Goal: Information Seeking & Learning: Learn about a topic

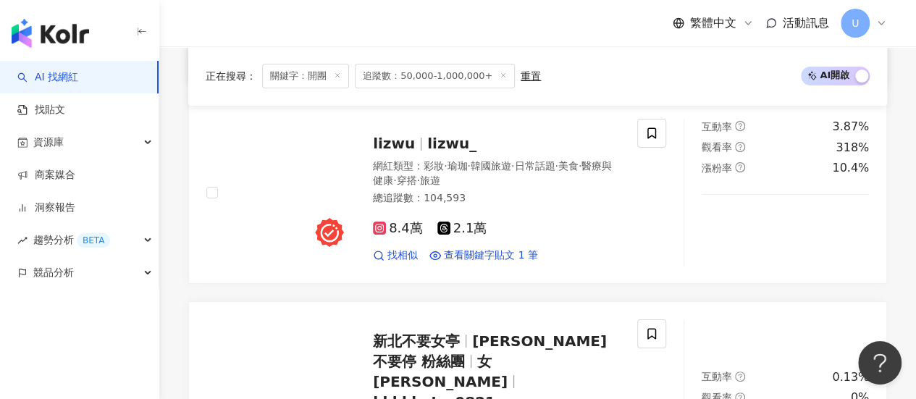
scroll to position [2821, 0]
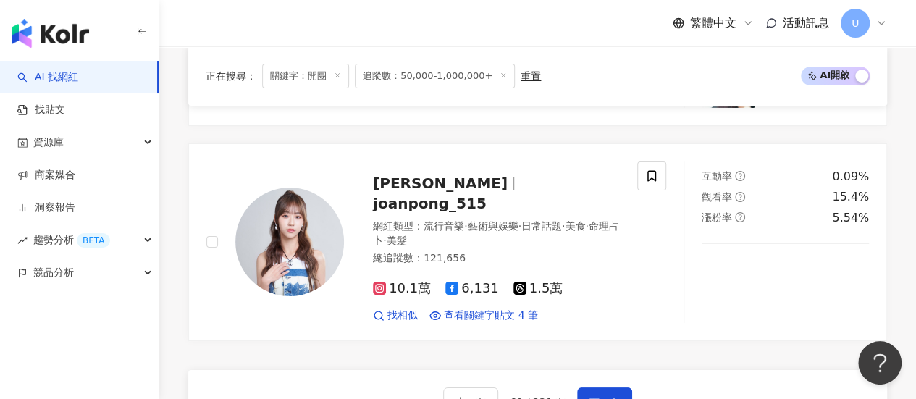
scroll to position [2653, 0]
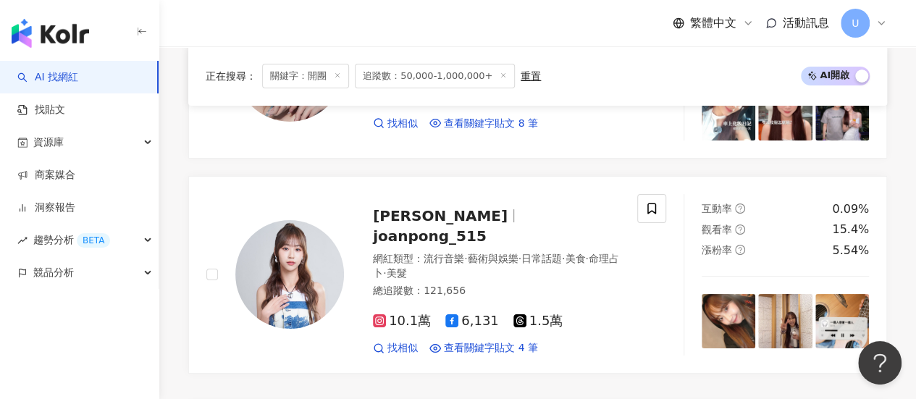
drag, startPoint x: 906, startPoint y: 169, endPoint x: 914, endPoint y: 167, distance: 8.1
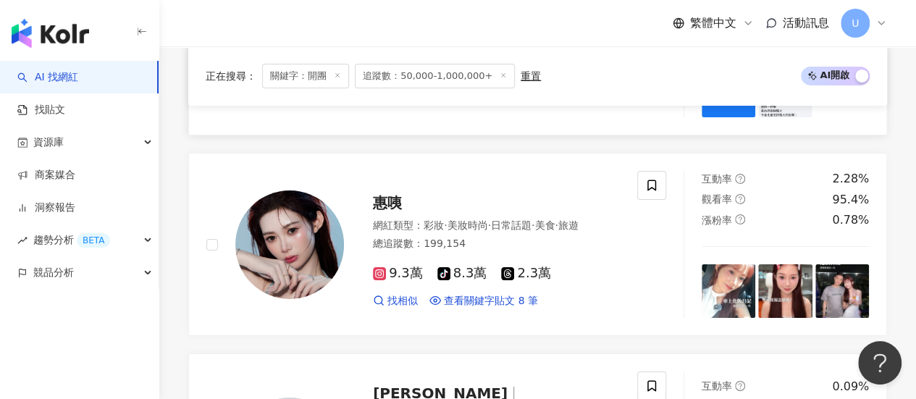
scroll to position [2871, 0]
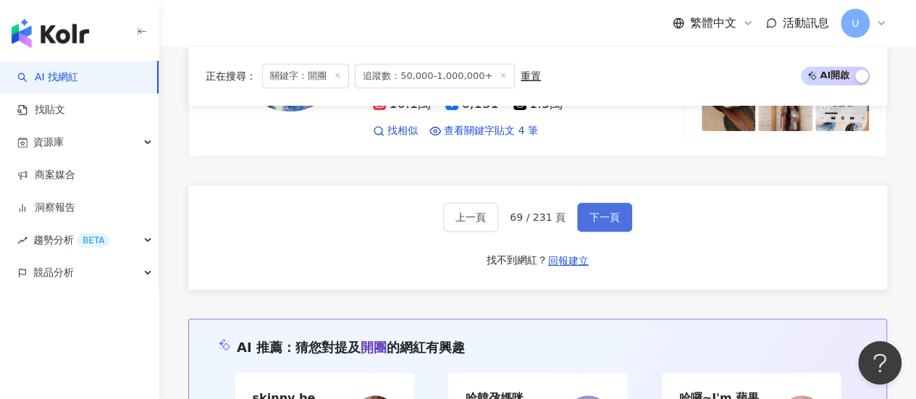
click at [596, 222] on span "下一頁" at bounding box center [604, 217] width 30 height 12
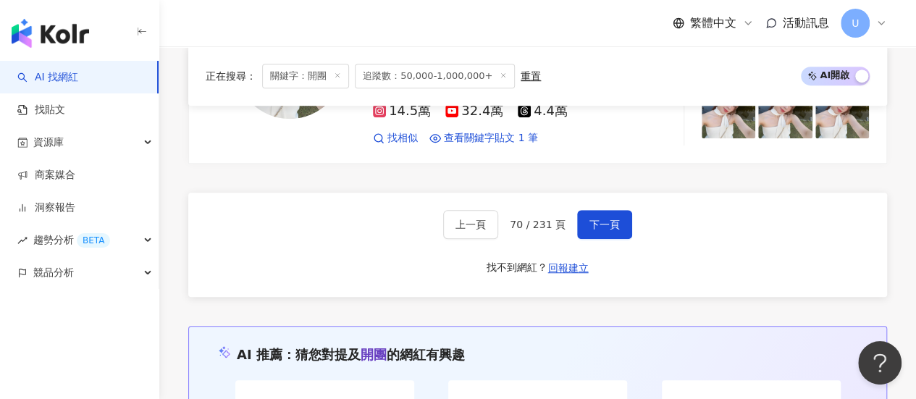
scroll to position [2935, 0]
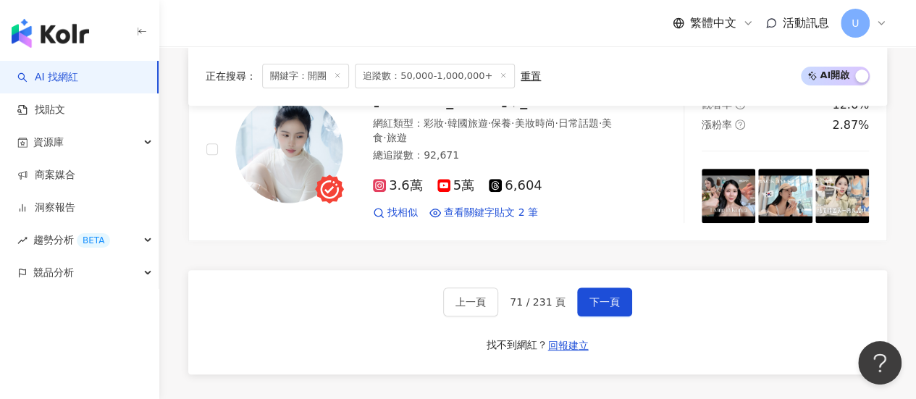
scroll to position [2985, 0]
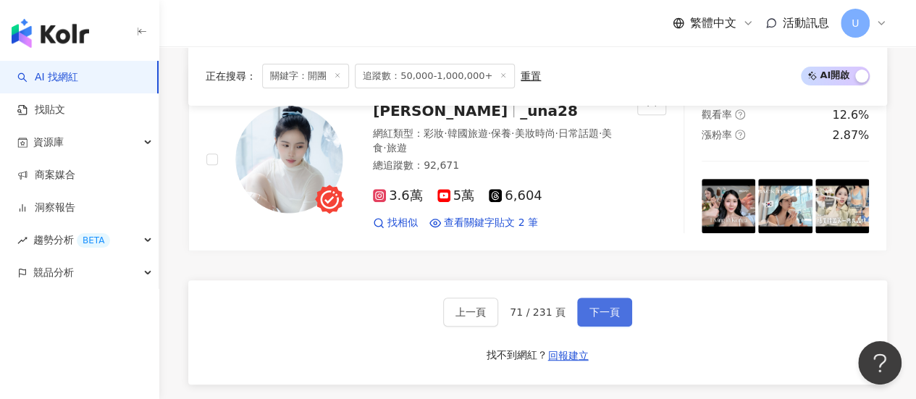
click at [584, 298] on button "下一頁" at bounding box center [604, 312] width 55 height 29
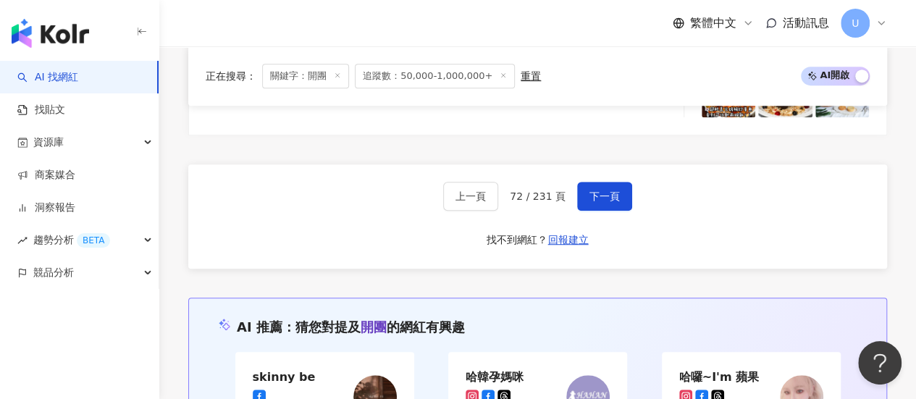
scroll to position [3121, 0]
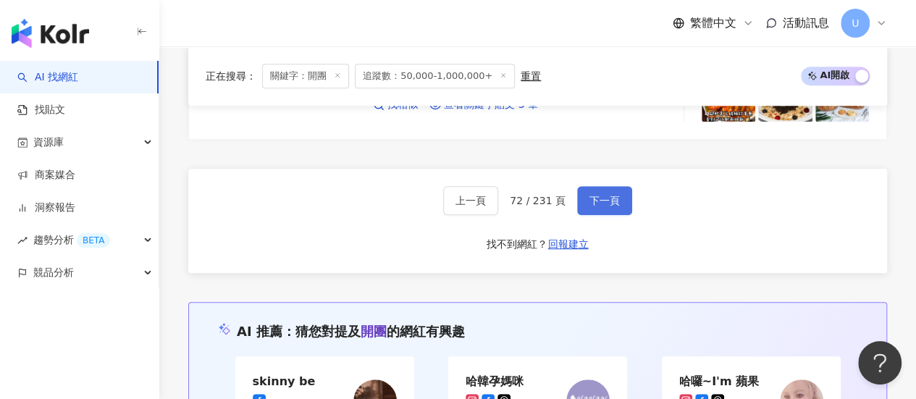
click at [612, 195] on span "下一頁" at bounding box center [604, 201] width 30 height 12
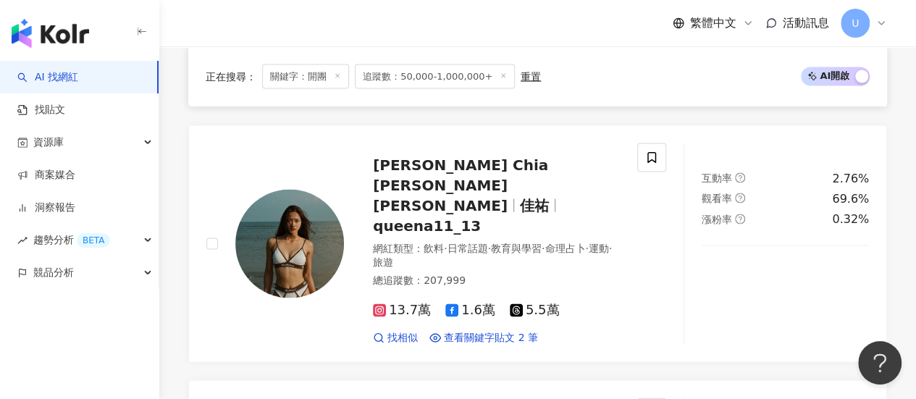
scroll to position [2986, 0]
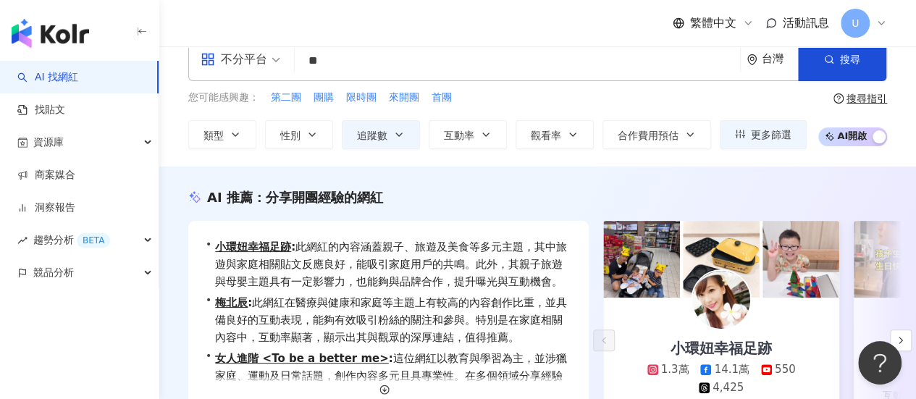
scroll to position [0, 0]
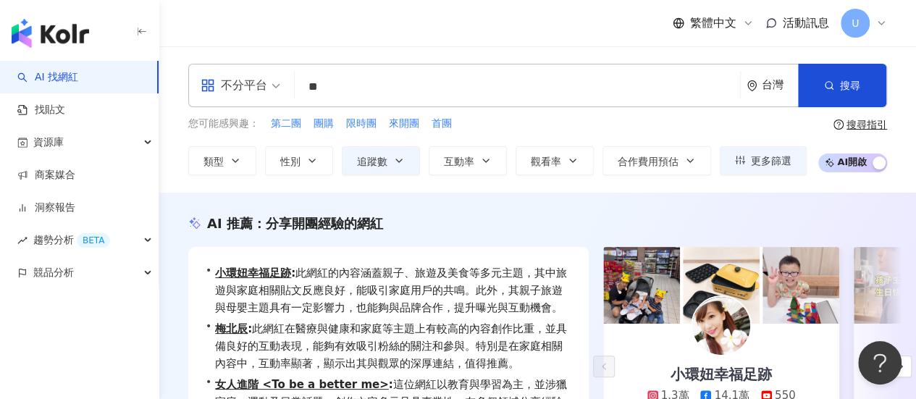
click at [64, 33] on img "button" at bounding box center [50, 33] width 77 height 29
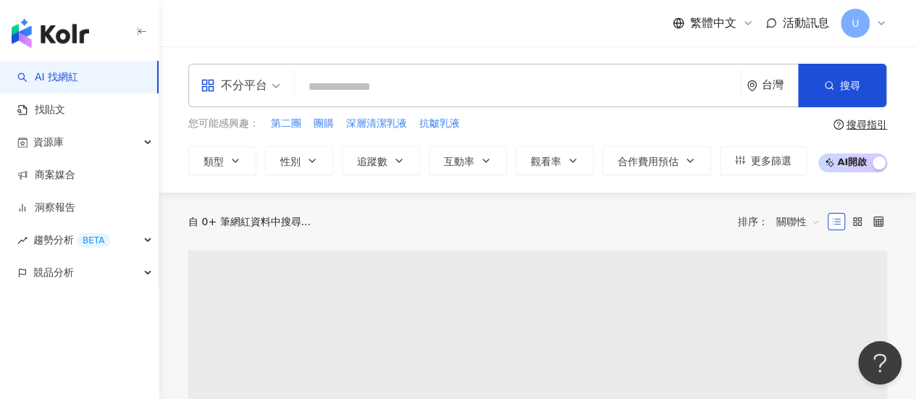
click at [265, 96] on div "不分平台" at bounding box center [234, 85] width 67 height 23
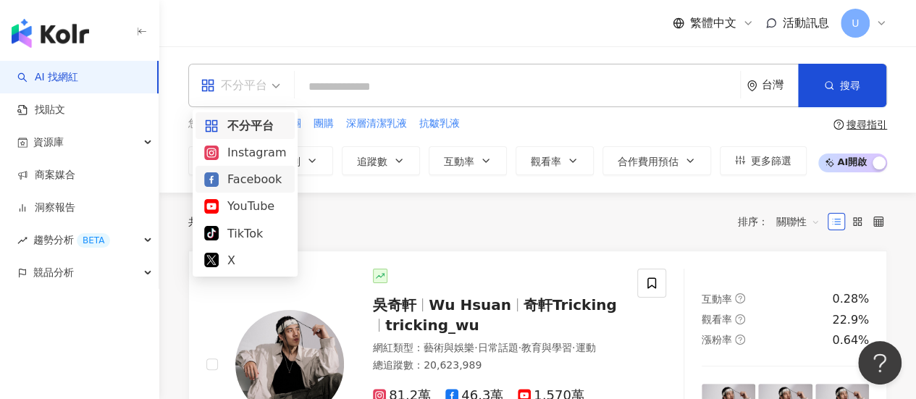
click at [250, 179] on div "Facebook" at bounding box center [245, 179] width 82 height 18
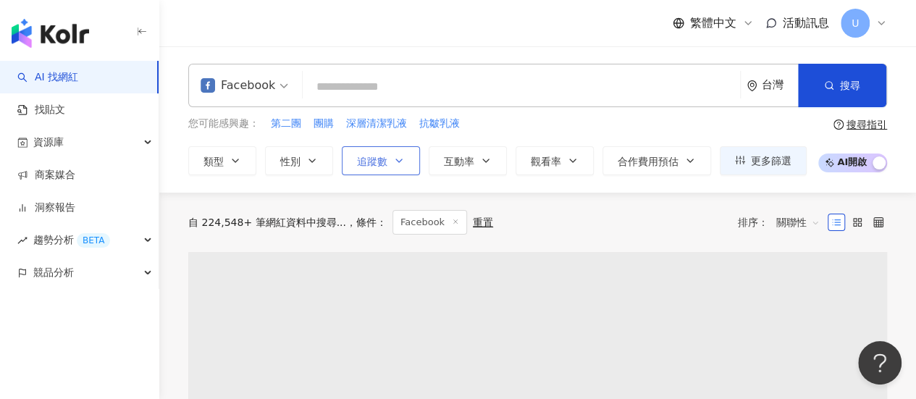
click at [408, 156] on button "追蹤數" at bounding box center [381, 160] width 78 height 29
type input "*"
click at [417, 217] on input "*" at bounding box center [445, 223] width 172 height 28
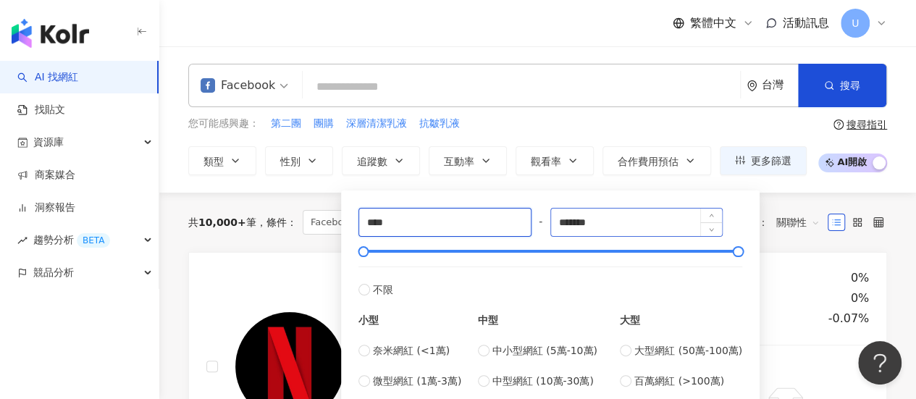
type input "****"
click at [647, 232] on input "*******" at bounding box center [637, 223] width 172 height 28
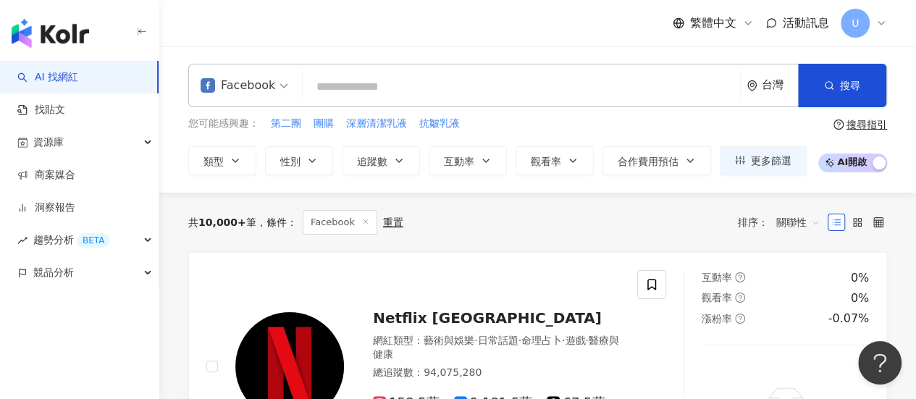
click at [781, 197] on div "共 10,000+ 筆 條件 ： Facebook 重置 排序： 關聯性" at bounding box center [537, 222] width 699 height 59
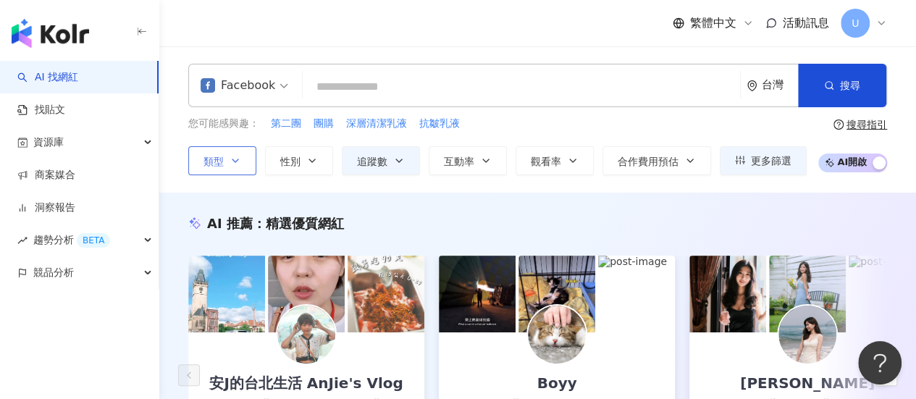
click at [215, 160] on span "類型" at bounding box center [213, 162] width 20 height 12
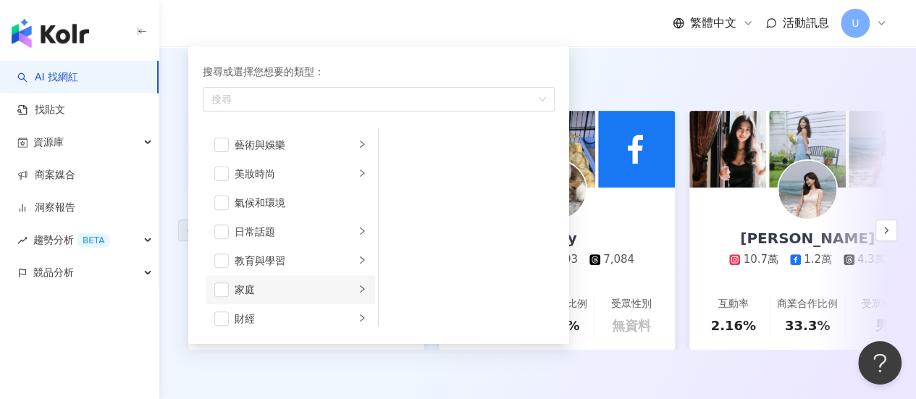
click at [262, 290] on div "家庭" at bounding box center [295, 290] width 120 height 16
click at [403, 143] on span "button" at bounding box center [397, 145] width 14 height 14
click at [404, 167] on span "button" at bounding box center [397, 174] width 14 height 14
click at [289, 257] on div "教育與學習" at bounding box center [295, 261] width 120 height 16
click at [430, 167] on div "語言學習" at bounding box center [477, 174] width 133 height 16
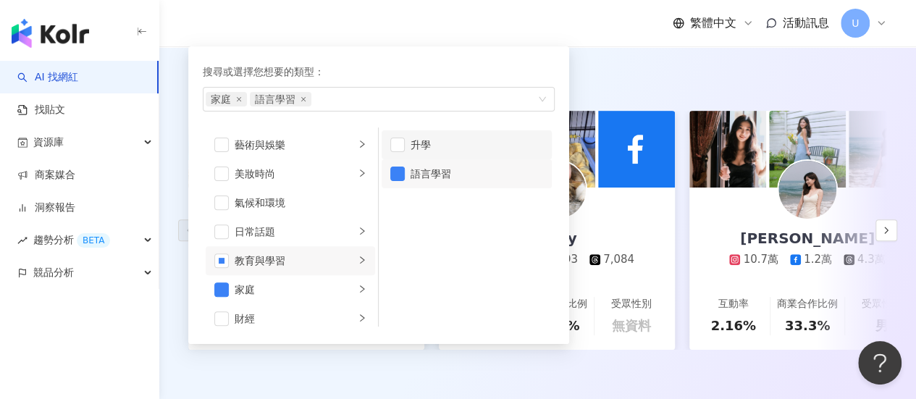
click at [434, 143] on div "升學" at bounding box center [477, 145] width 133 height 16
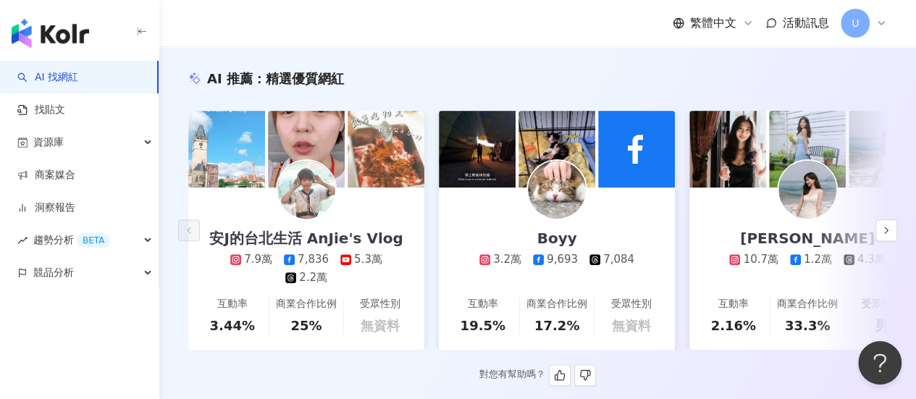
click at [641, 88] on div "AI 推薦 ： 精選優質網紅 安J的台北生活 AnJie's Vlog 7.9萬 7,836 5.3萬 2.2萬 互動率 3.44% 商業合作比例 25% 受…" at bounding box center [537, 228] width 757 height 316
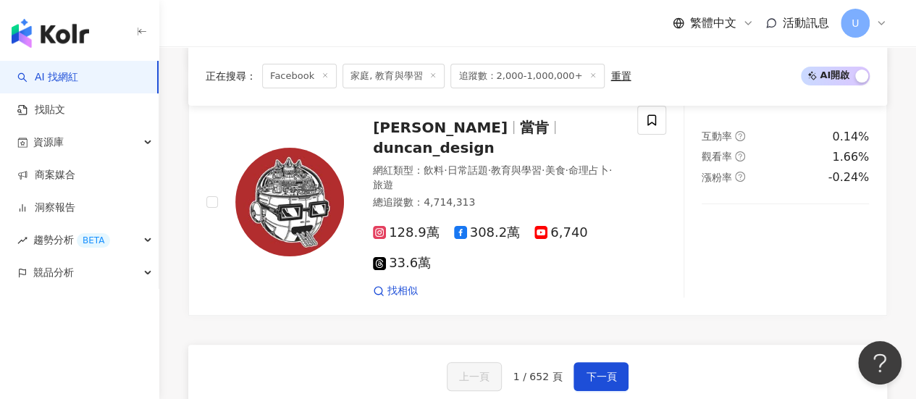
scroll to position [2752, 0]
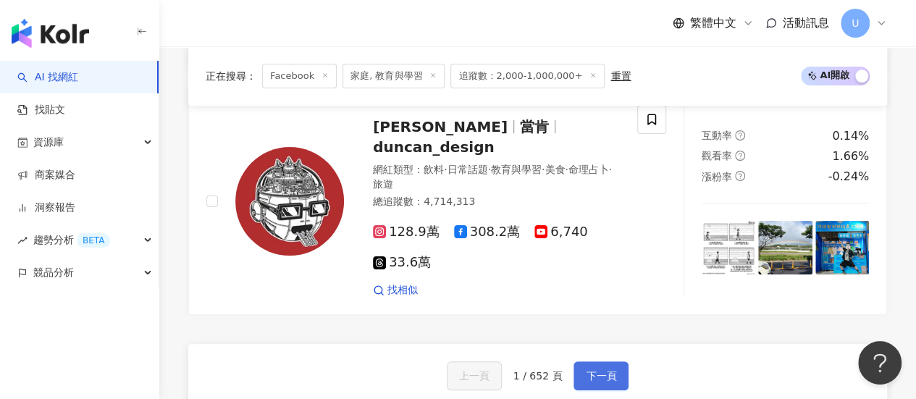
click at [600, 370] on span "下一頁" at bounding box center [601, 376] width 30 height 12
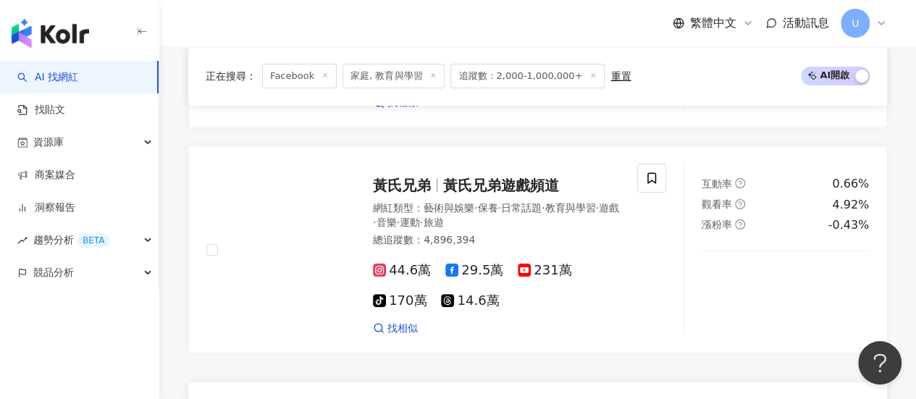
scroll to position [2858, 0]
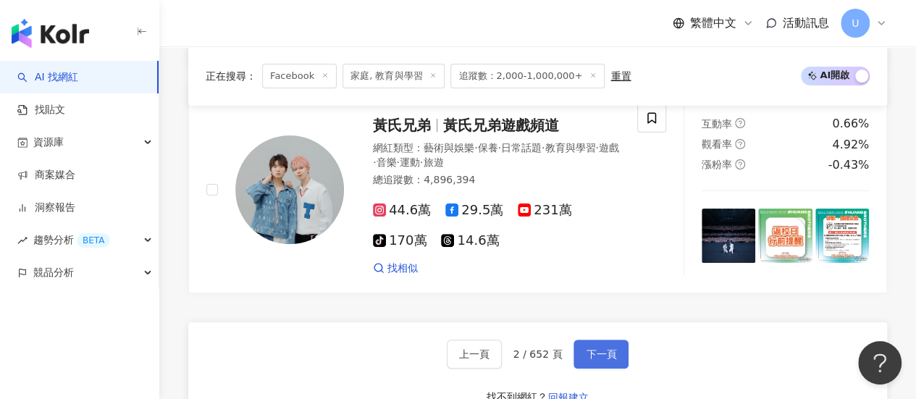
click at [600, 348] on span "下一頁" at bounding box center [601, 354] width 30 height 12
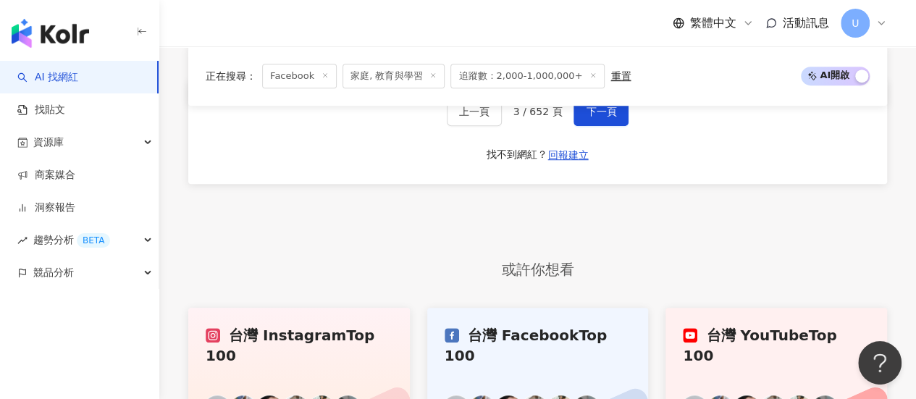
scroll to position [2850, 0]
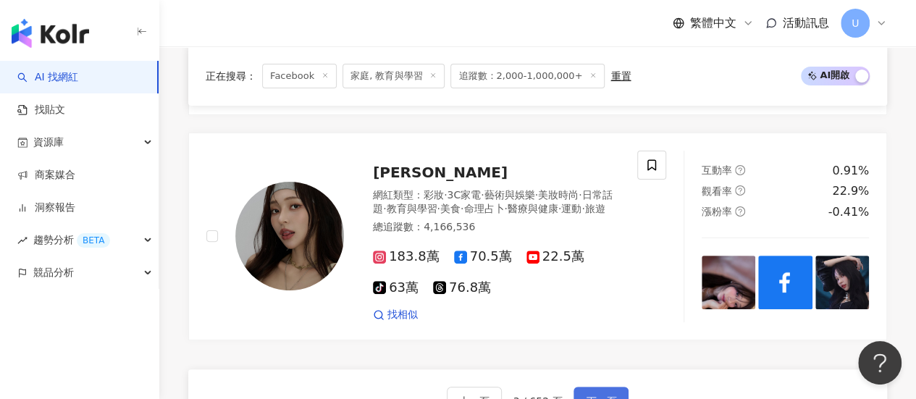
click at [588, 395] on span "下一頁" at bounding box center [601, 401] width 30 height 12
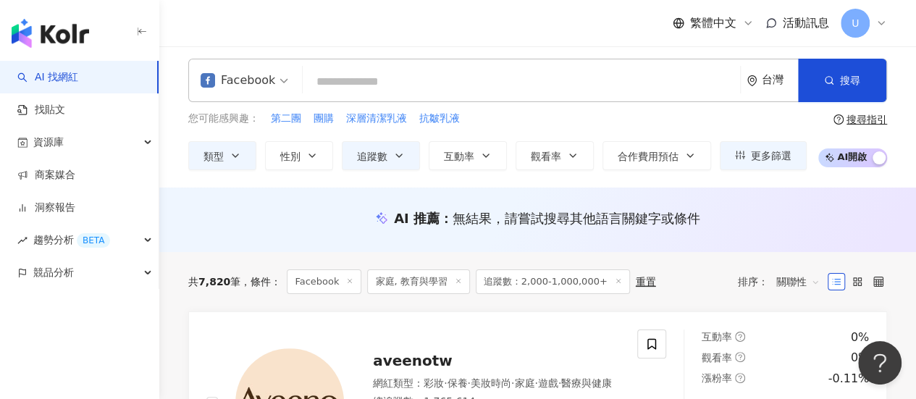
scroll to position [0, 0]
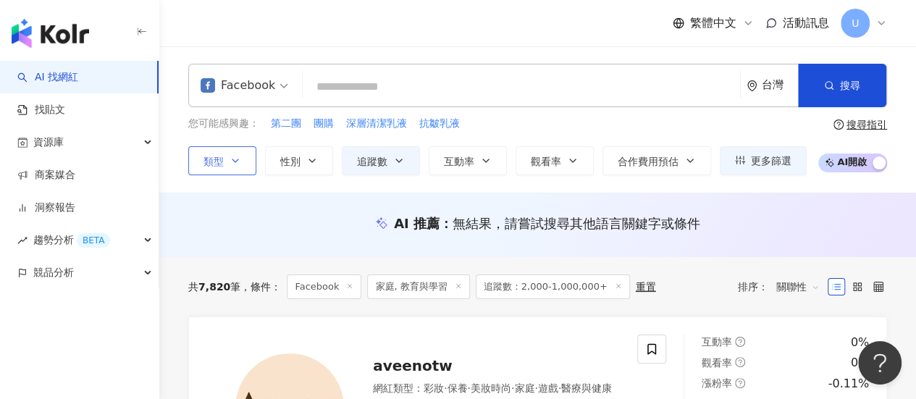
click at [243, 164] on button "類型" at bounding box center [222, 160] width 68 height 29
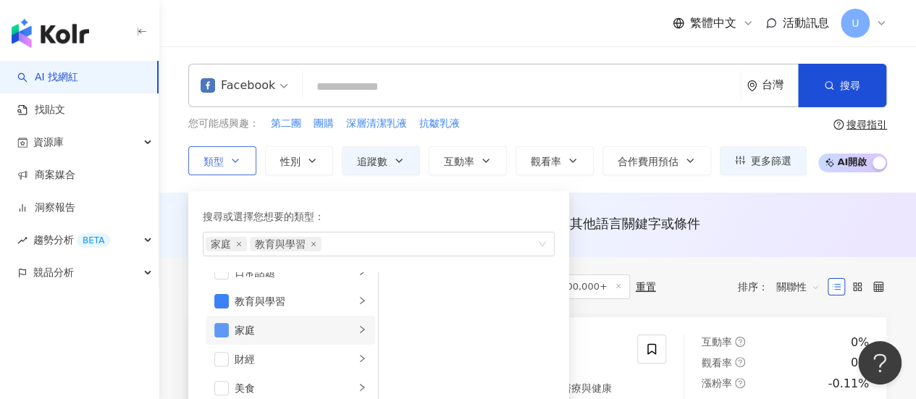
scroll to position [72, 0]
click at [218, 332] on span "button" at bounding box center [221, 333] width 14 height 14
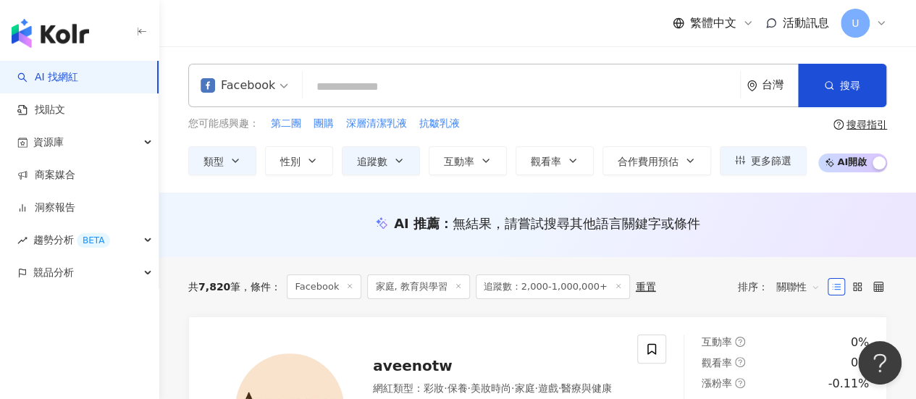
click at [513, 96] on input "search" at bounding box center [521, 87] width 426 height 28
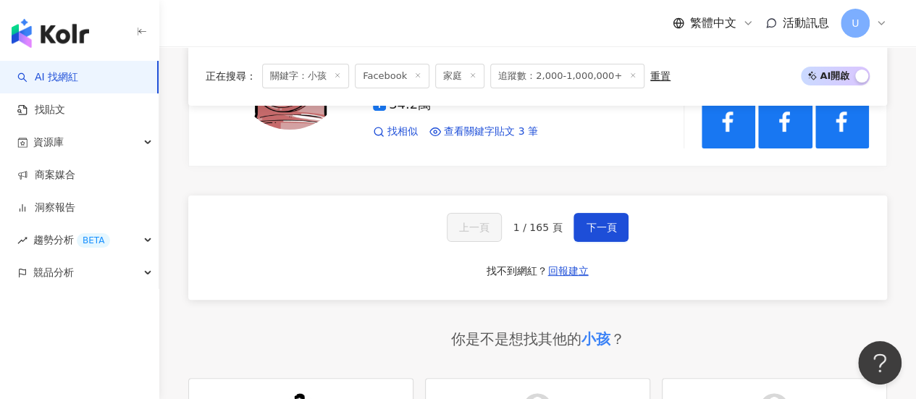
scroll to position [2824, 0]
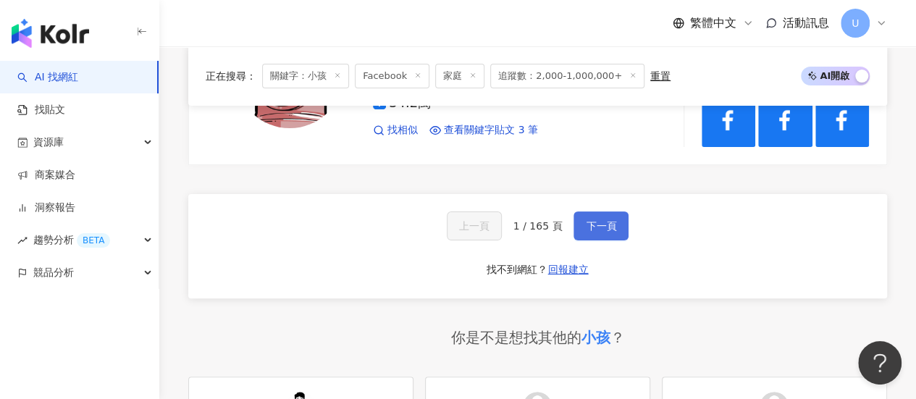
click at [600, 211] on button "下一頁" at bounding box center [601, 225] width 55 height 29
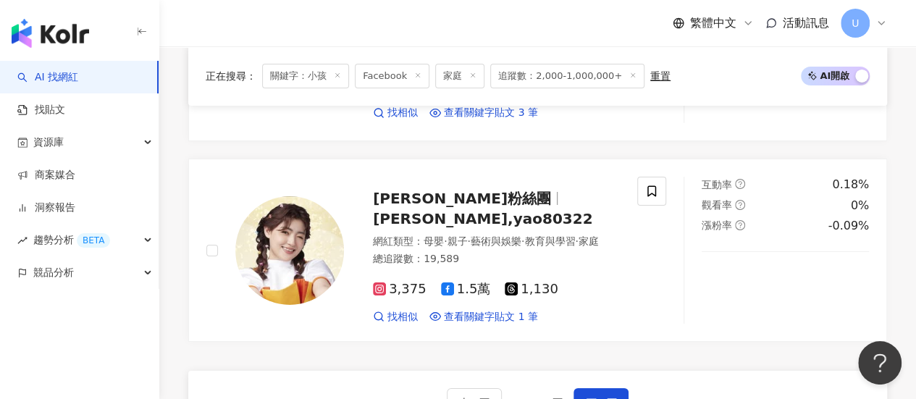
scroll to position [2740, 0]
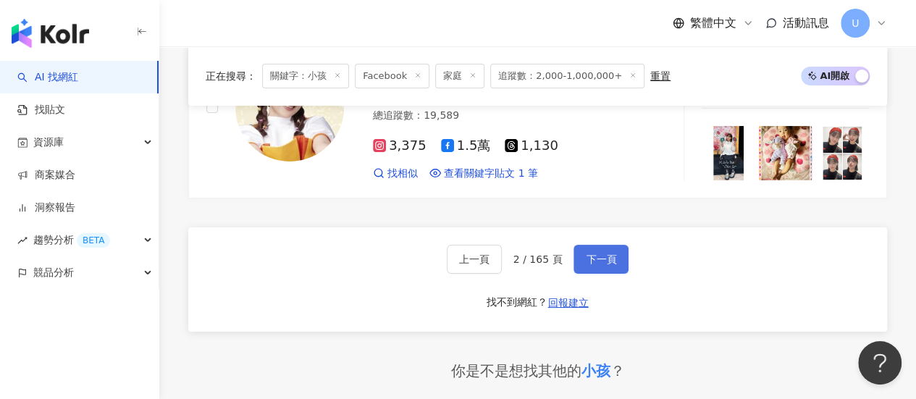
click at [605, 253] on span "下一頁" at bounding box center [601, 259] width 30 height 12
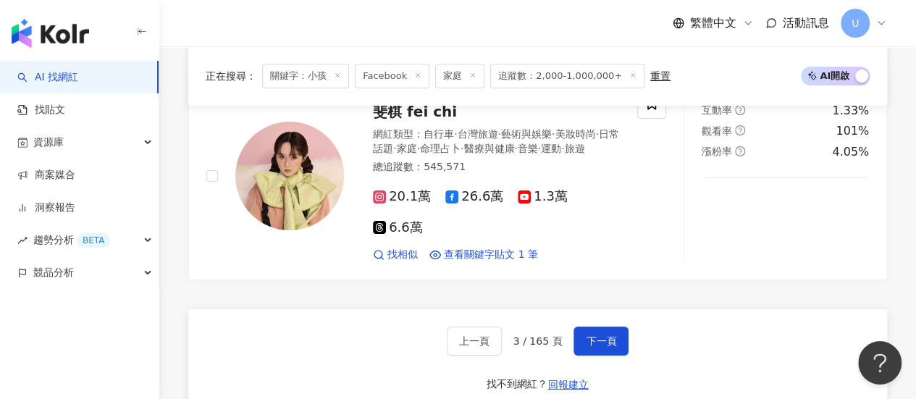
scroll to position [2794, 0]
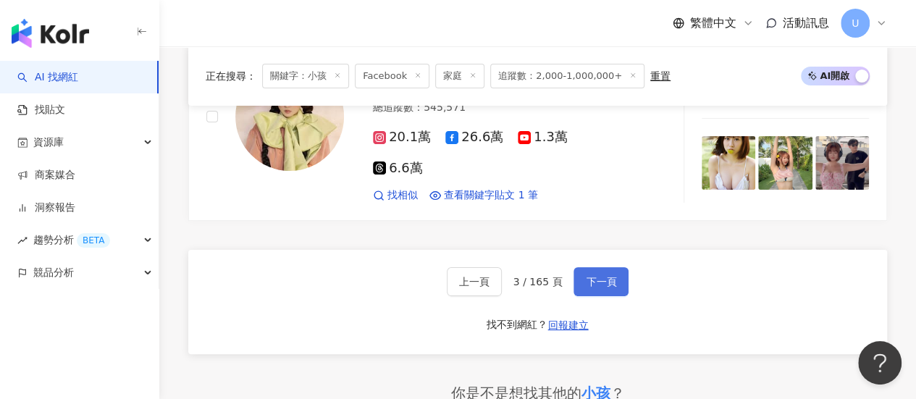
click at [602, 276] on span "下一頁" at bounding box center [601, 282] width 30 height 12
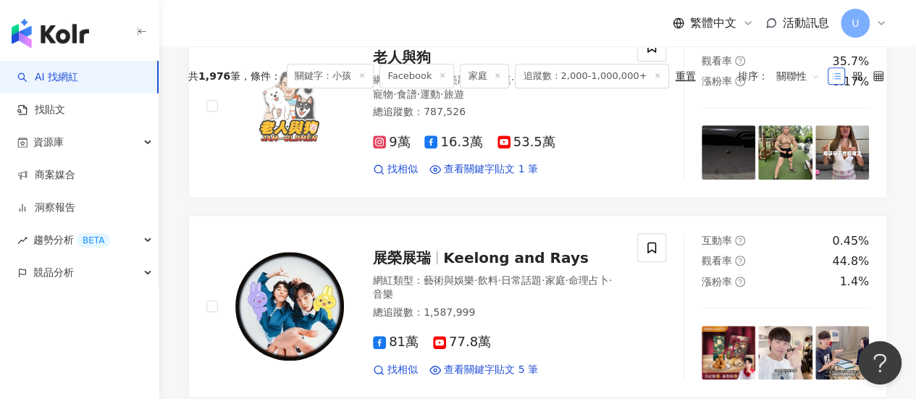
scroll to position [0, 0]
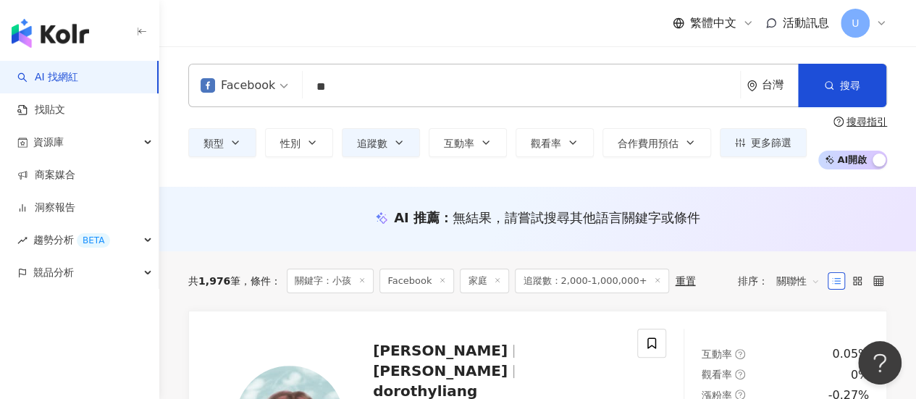
click at [361, 86] on input "**" at bounding box center [521, 87] width 426 height 28
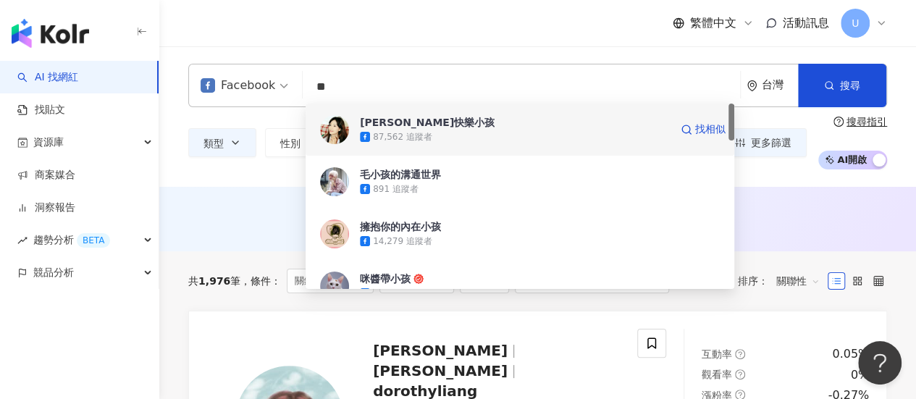
type input "*"
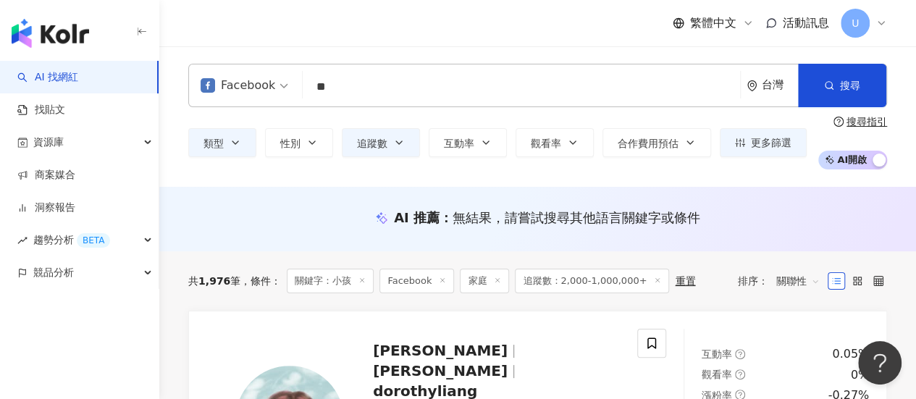
type input "**"
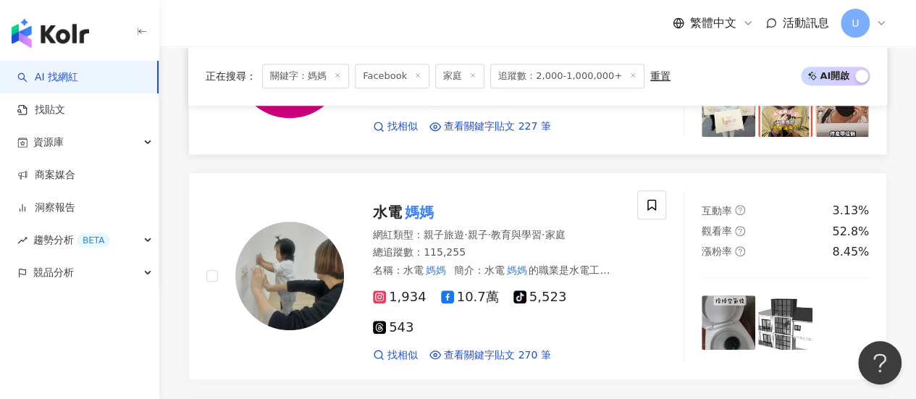
scroll to position [362, 0]
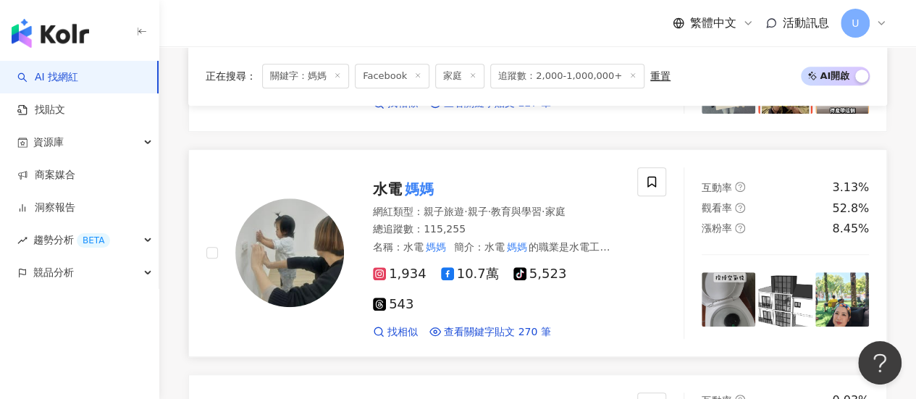
click at [491, 194] on div "水電 媽媽" at bounding box center [496, 189] width 247 height 20
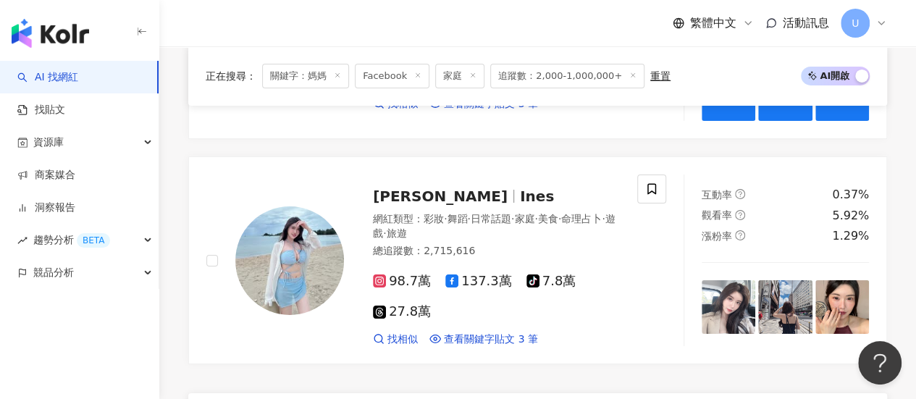
scroll to position [2607, 0]
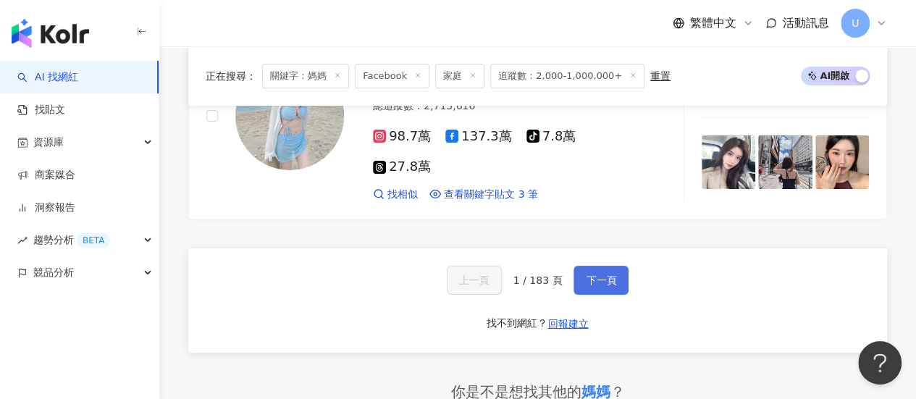
click at [589, 274] on span "下一頁" at bounding box center [601, 280] width 30 height 12
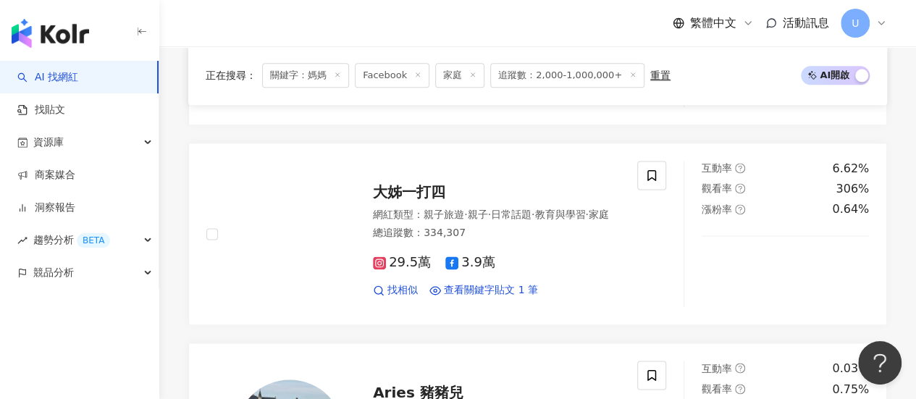
scroll to position [898, 0]
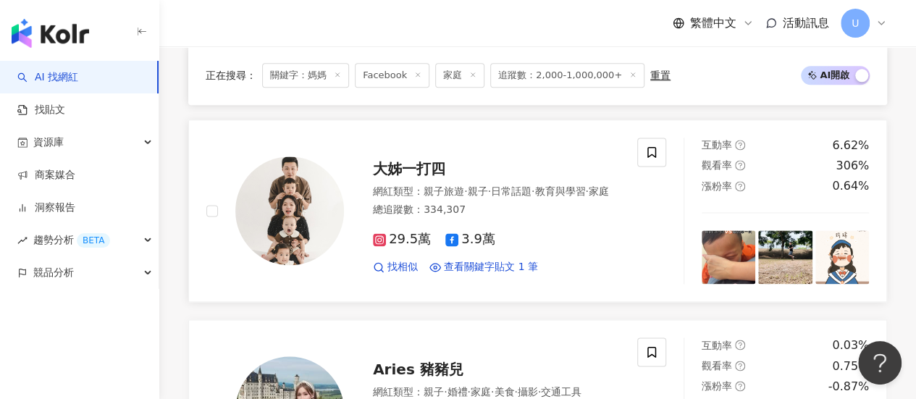
click at [516, 220] on div "29.5萬 3.9萬 找相似 查看關鍵字貼文 1 筆 2025/6/29 我的大寶貝第一個畢業典禮🎓 爸爸 媽媽 永遠是妳的後盾 陪妳一起勇往直前！ 看更多" at bounding box center [496, 247] width 247 height 54
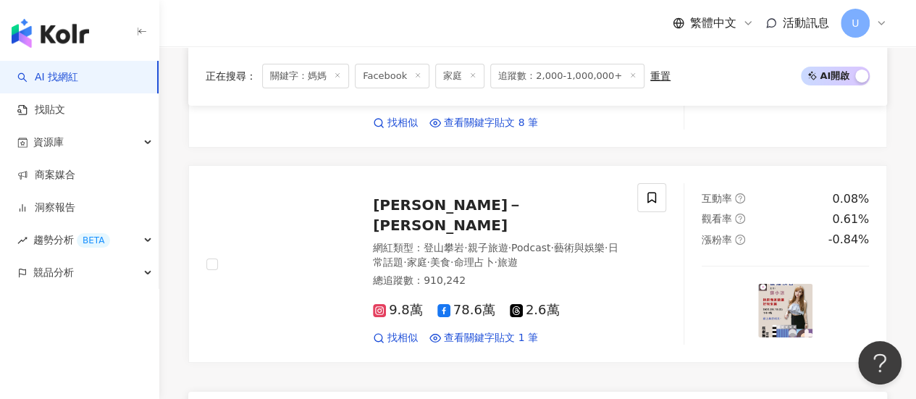
scroll to position [2636, 0]
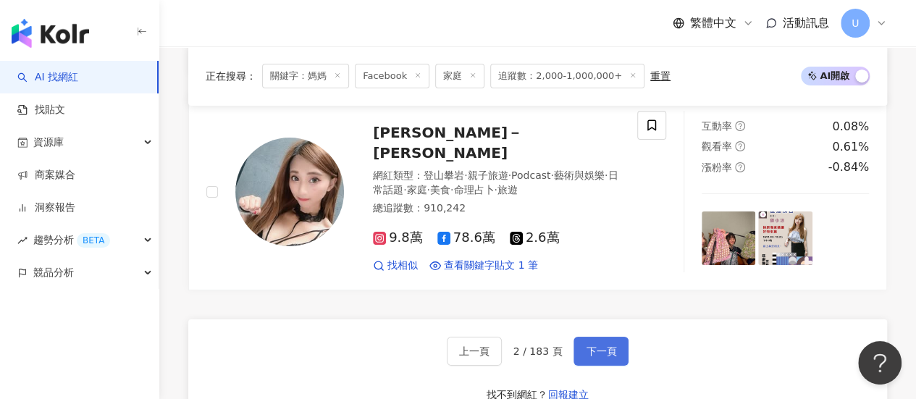
click at [592, 337] on button "下一頁" at bounding box center [601, 351] width 55 height 29
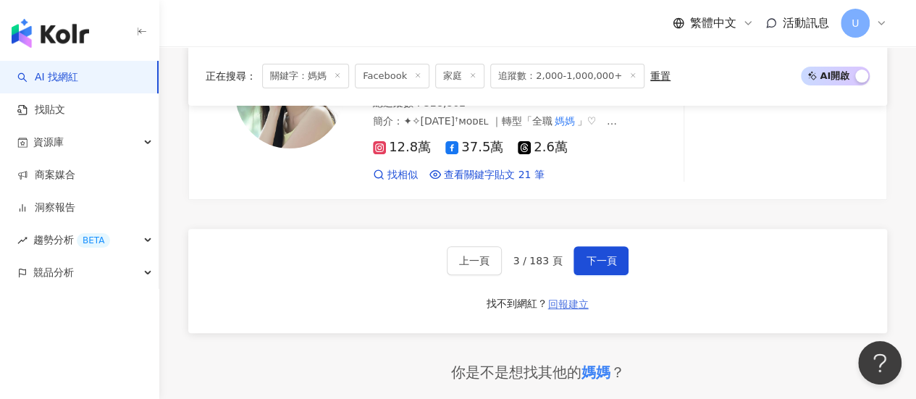
scroll to position [2815, 0]
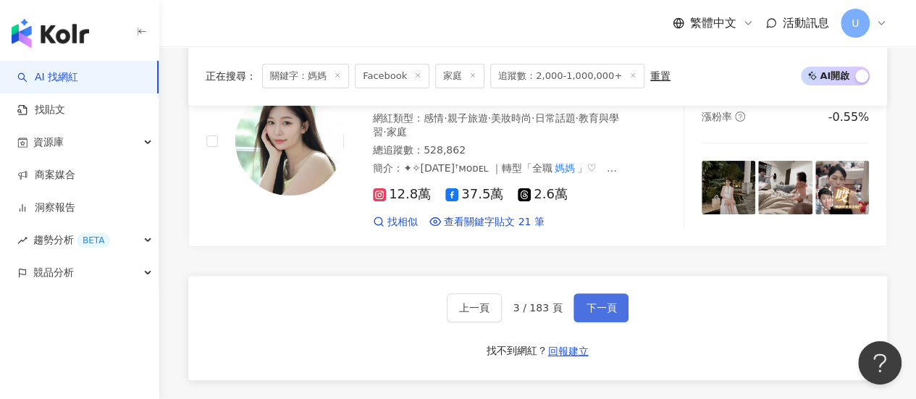
click at [613, 293] on button "下一頁" at bounding box center [601, 307] width 55 height 29
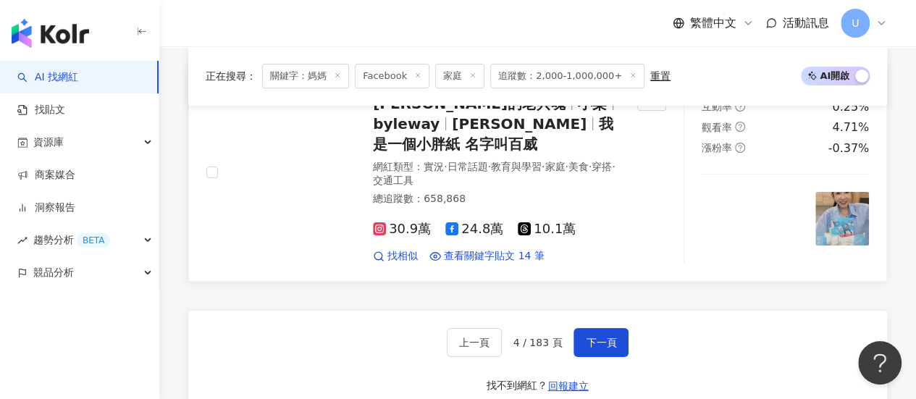
scroll to position [2599, 0]
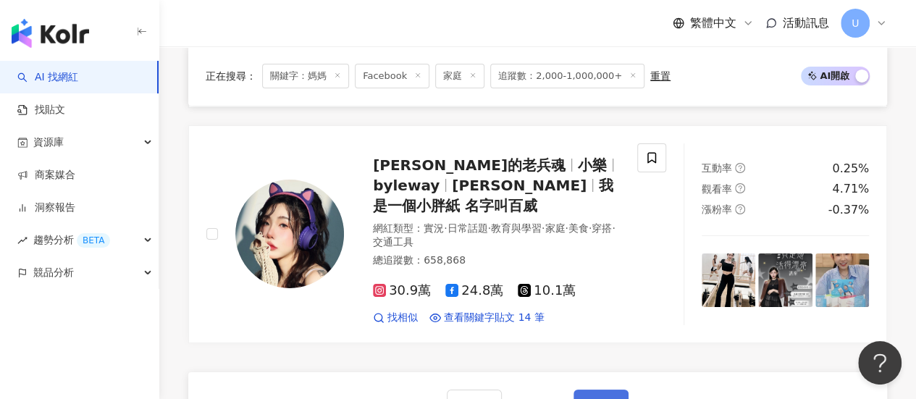
click at [601, 398] on span "下一頁" at bounding box center [601, 404] width 30 height 12
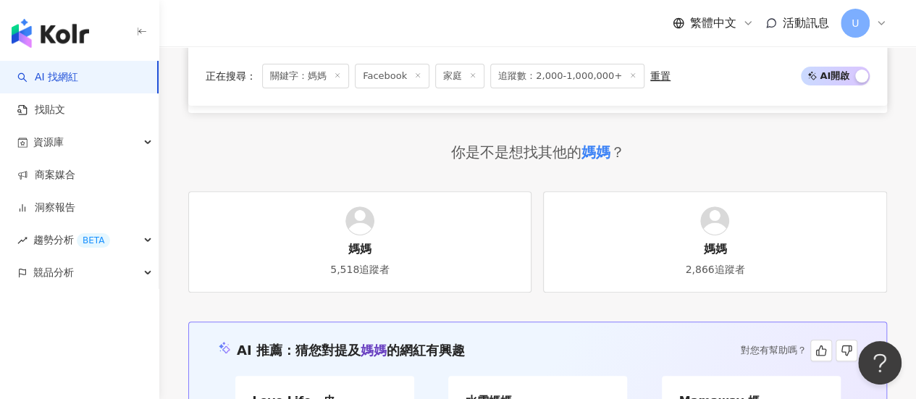
scroll to position [2741, 0]
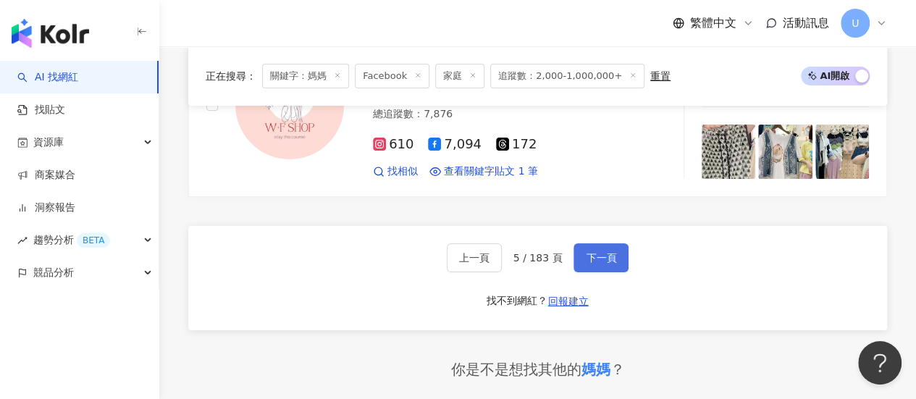
click at [606, 243] on button "下一頁" at bounding box center [601, 257] width 55 height 29
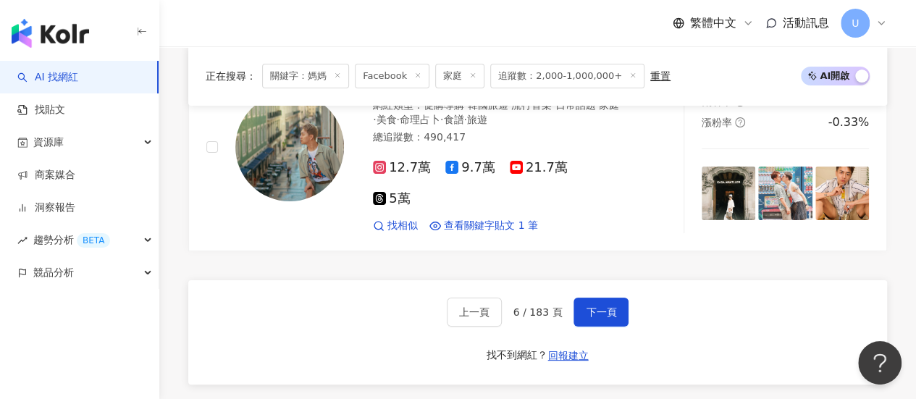
scroll to position [2566, 0]
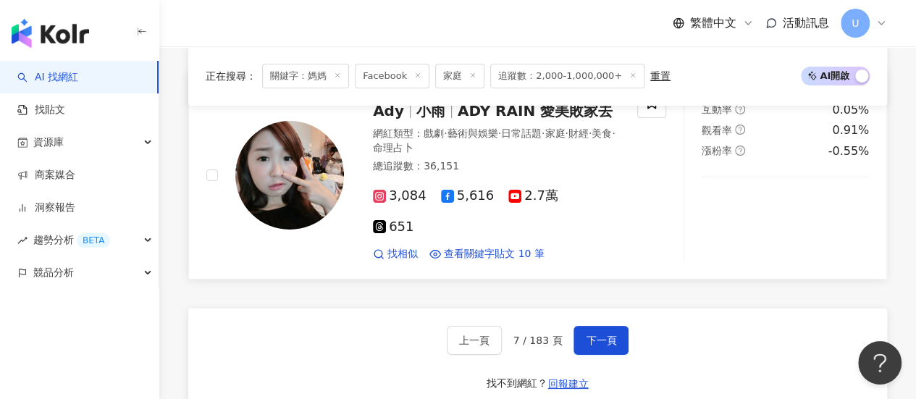
scroll to position [2561, 0]
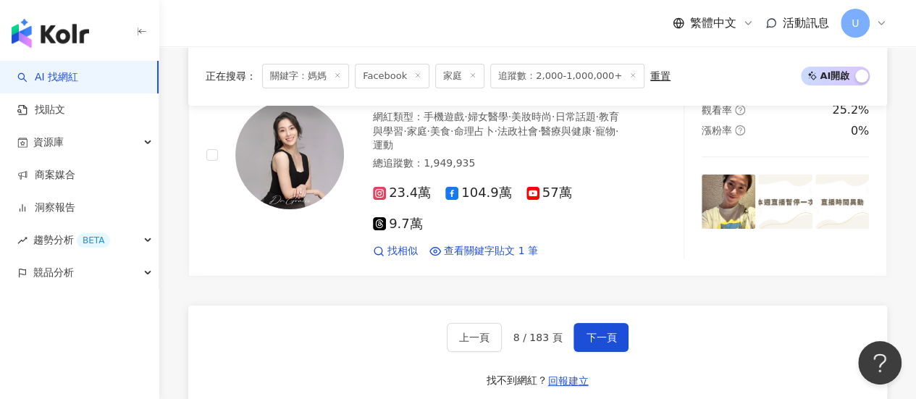
scroll to position [2679, 0]
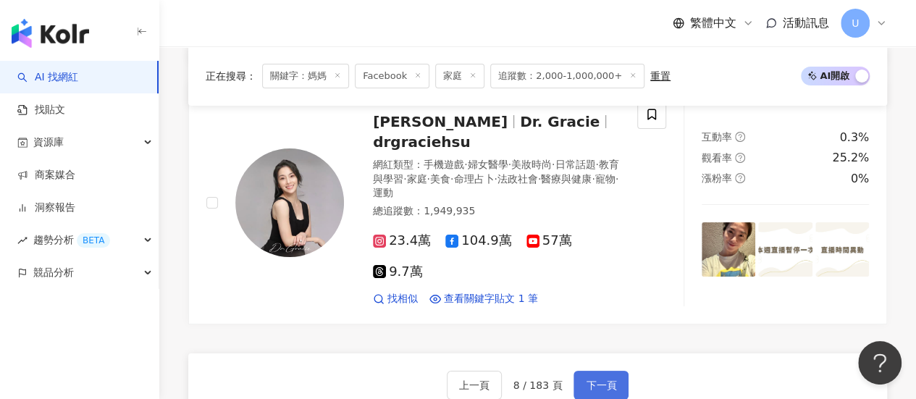
click at [578, 371] on button "下一頁" at bounding box center [601, 385] width 55 height 29
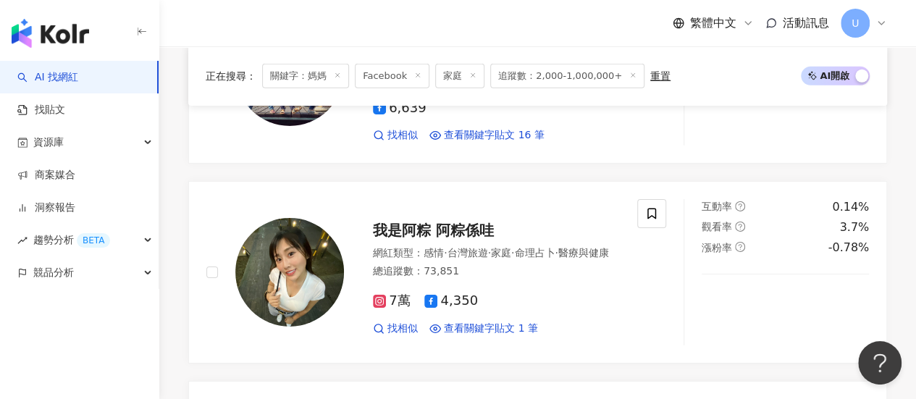
scroll to position [2510, 0]
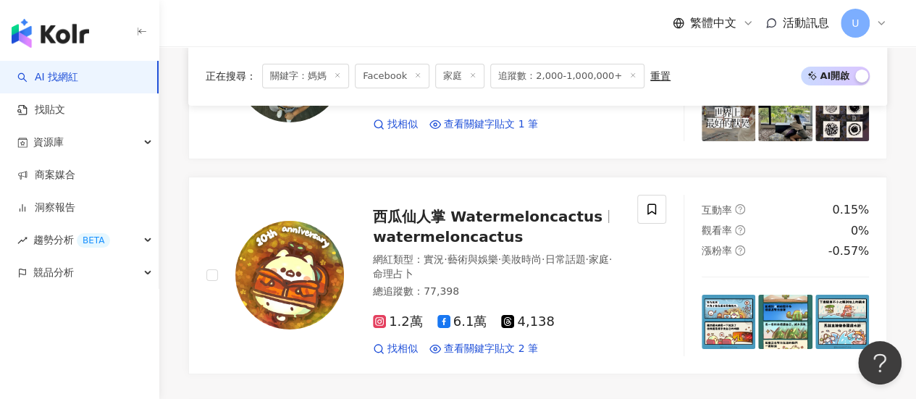
click at [555, 80] on span "追蹤數：2,000-1,000,000+" at bounding box center [567, 76] width 154 height 25
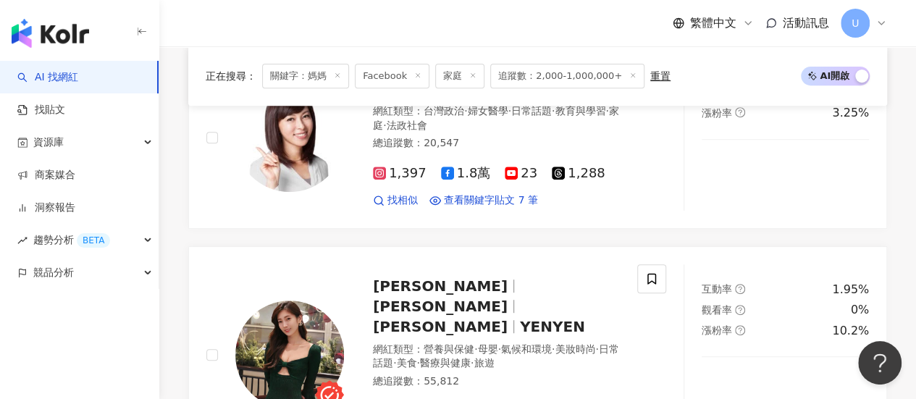
scroll to position [0, 0]
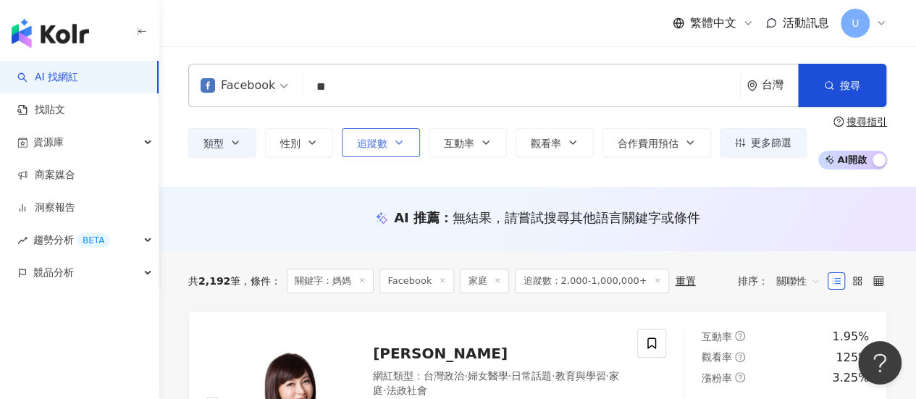
click at [400, 137] on icon "button" at bounding box center [399, 143] width 12 height 12
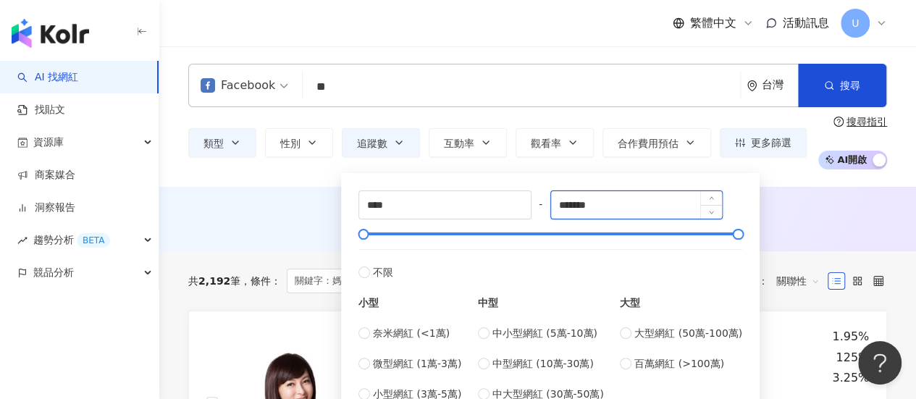
click at [628, 206] on input "*******" at bounding box center [637, 205] width 172 height 28
type input "*"
type input "*****"
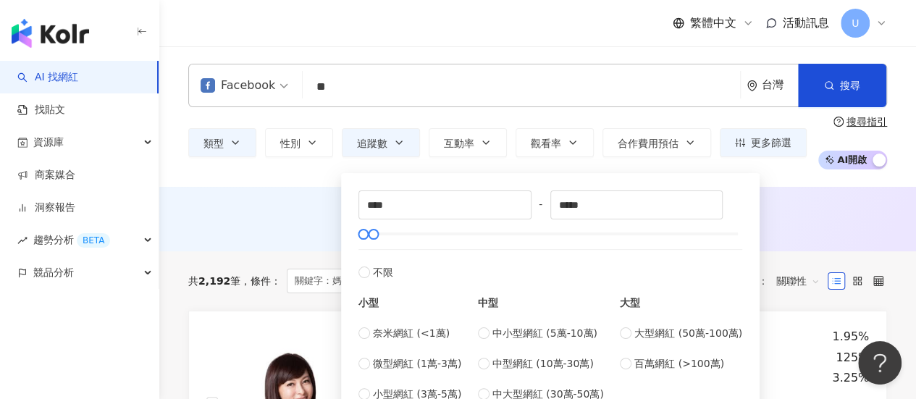
click at [904, 211] on div "AI 推薦 ： 無結果，請嘗試搜尋其他語言關鍵字或條件" at bounding box center [537, 222] width 757 height 27
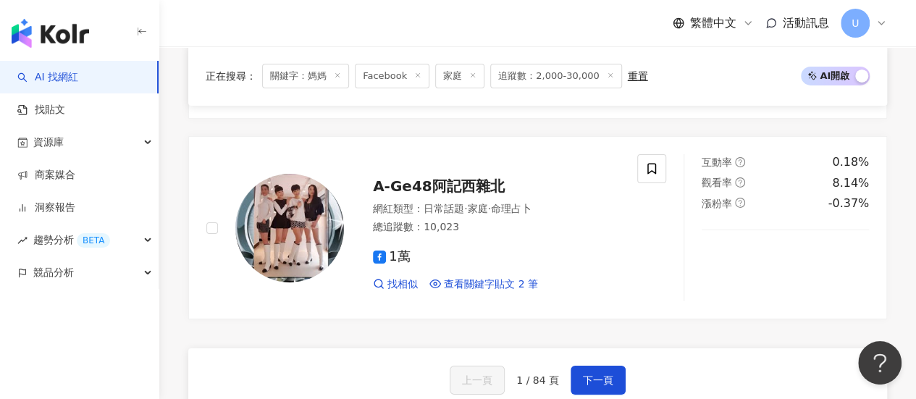
scroll to position [2462, 0]
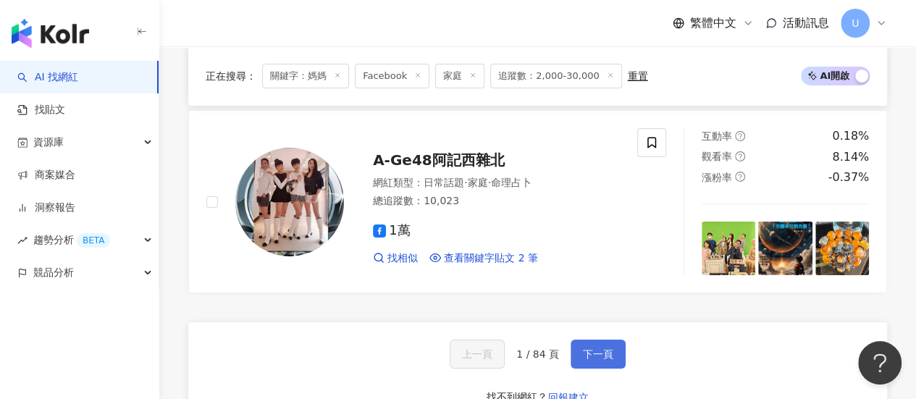
click at [613, 340] on button "下一頁" at bounding box center [598, 354] width 55 height 29
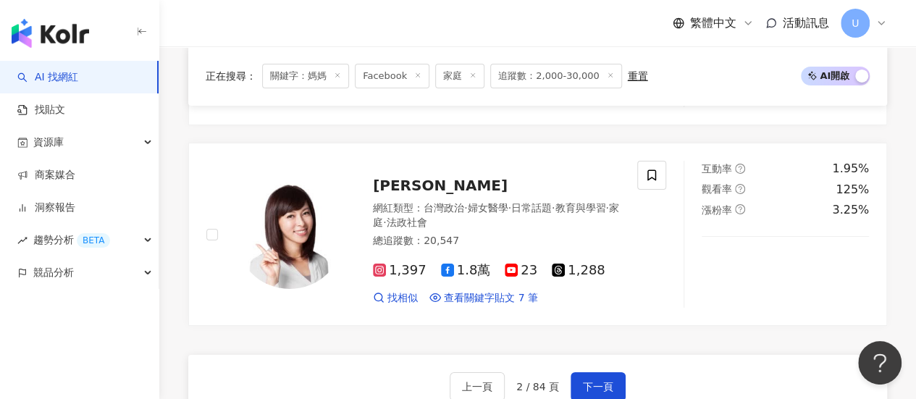
scroll to position [2535, 0]
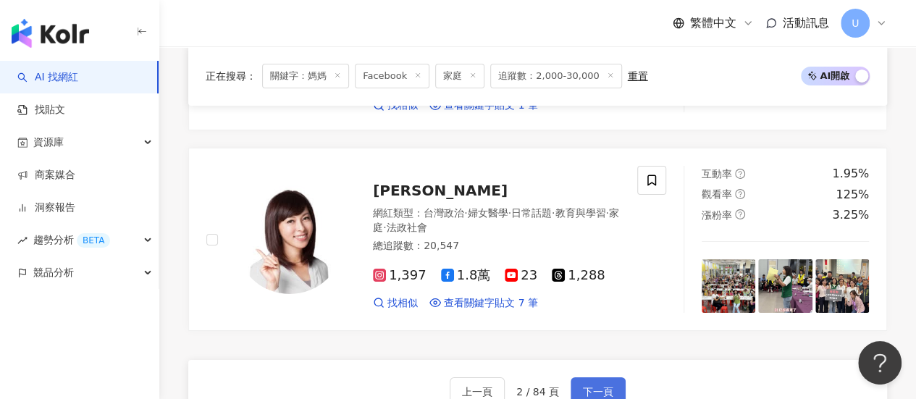
click at [603, 386] on span "下一頁" at bounding box center [598, 392] width 30 height 12
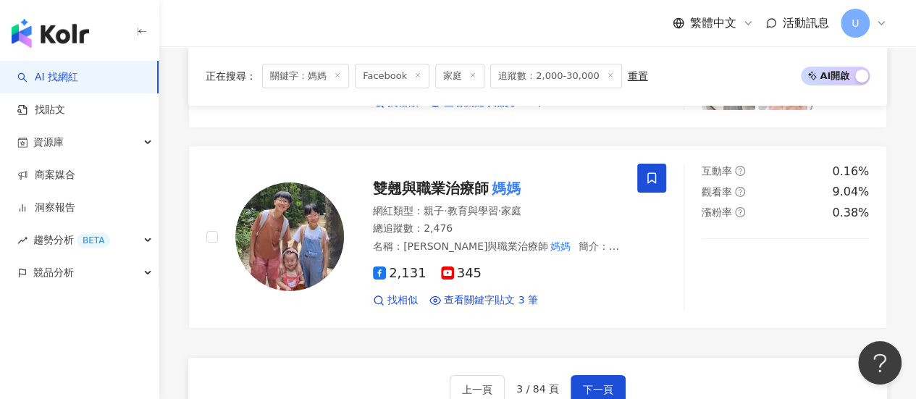
scroll to position [2424, 0]
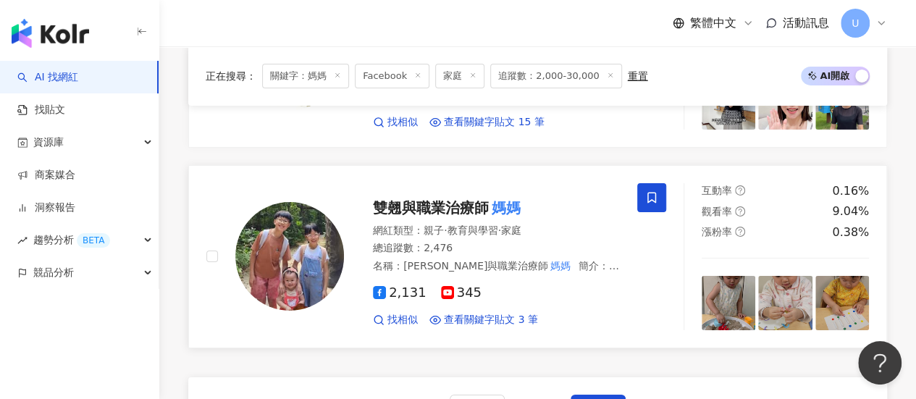
click at [587, 285] on div "2,131 345" at bounding box center [496, 293] width 247 height 16
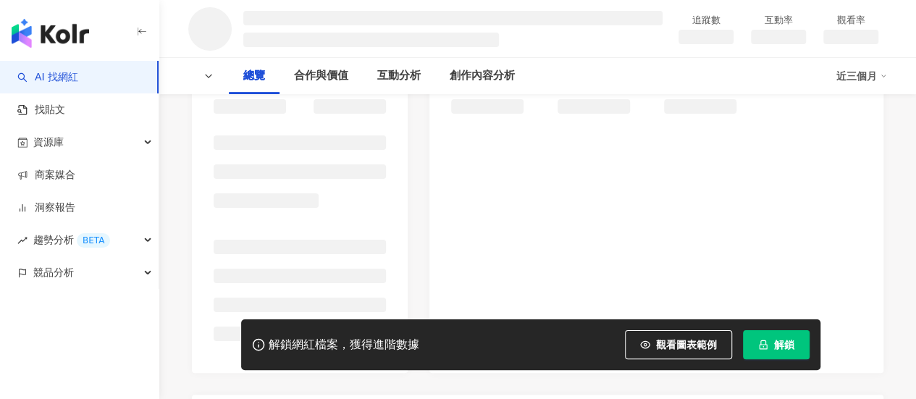
scroll to position [217, 0]
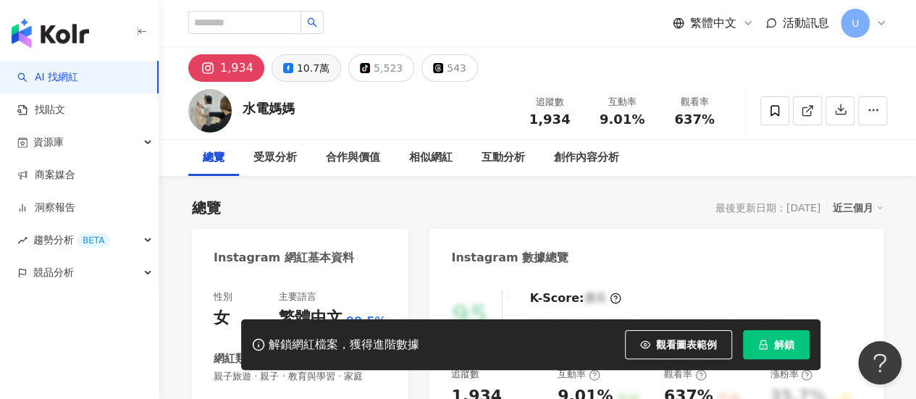
click at [298, 62] on div "10.7萬" at bounding box center [313, 68] width 33 height 20
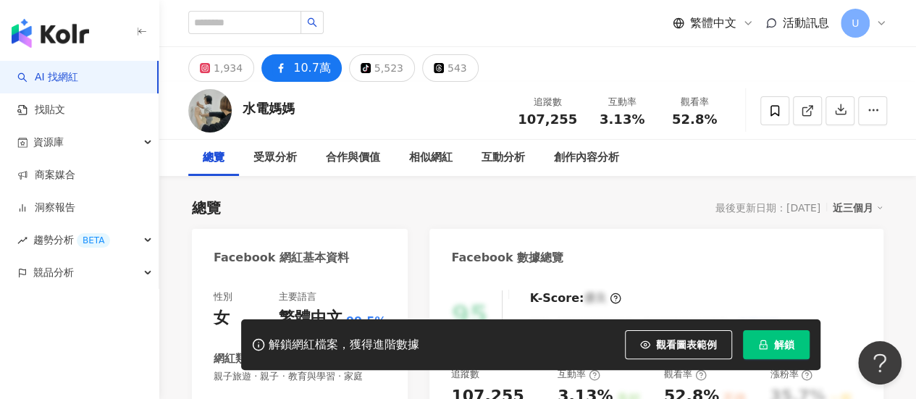
scroll to position [185, 0]
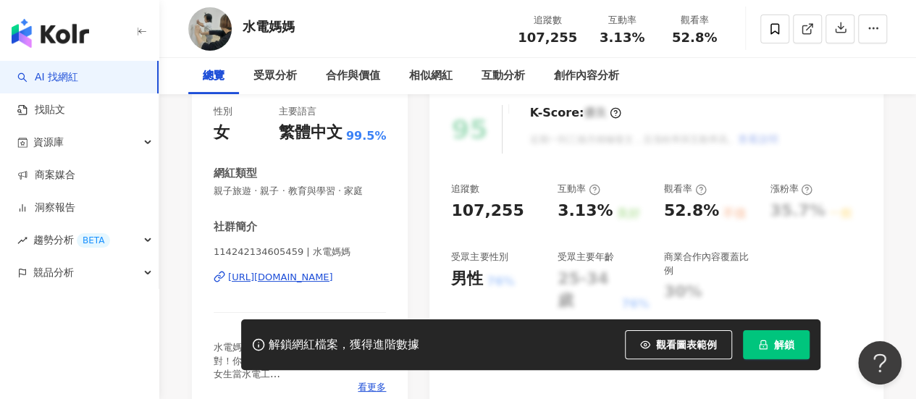
click at [319, 271] on div "[URL][DOMAIN_NAME]" at bounding box center [280, 277] width 105 height 13
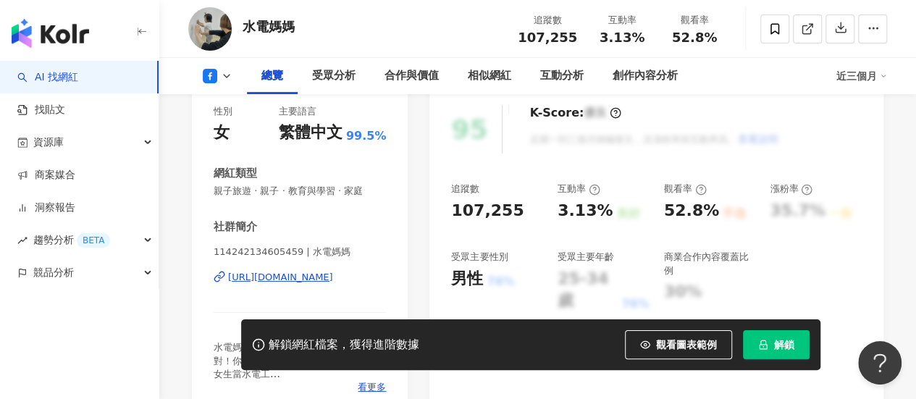
scroll to position [217, 0]
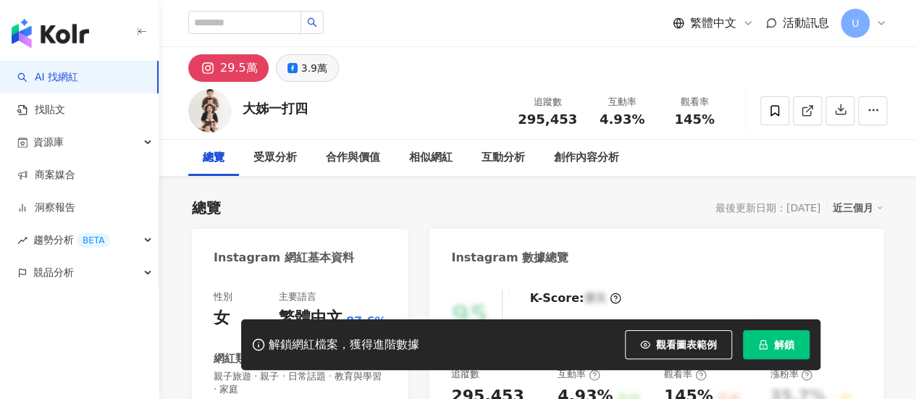
drag, startPoint x: 252, startPoint y: 112, endPoint x: 308, endPoint y: 70, distance: 70.2
click at [308, 70] on div "3.9萬" at bounding box center [314, 68] width 26 height 20
click at [308, 72] on div "3.9萬" at bounding box center [314, 68] width 26 height 20
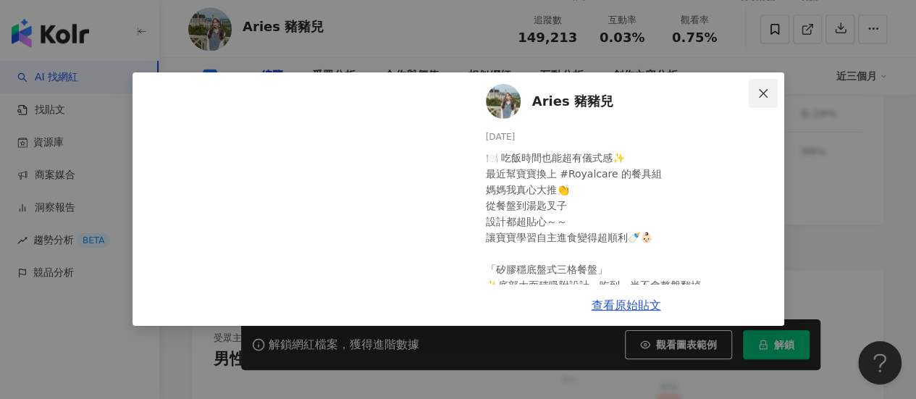
click at [768, 93] on icon "close" at bounding box center [763, 94] width 12 height 12
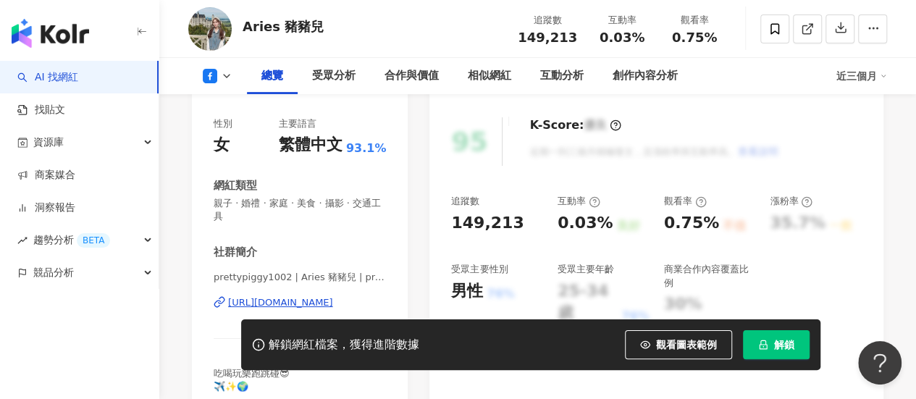
scroll to position [290, 0]
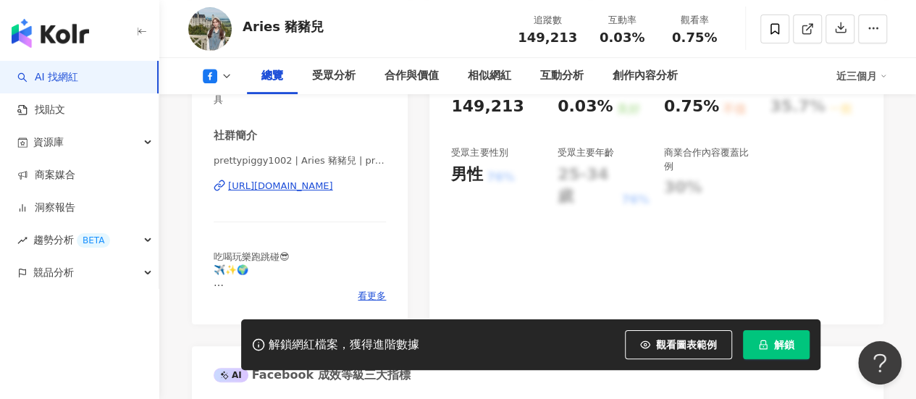
click at [333, 188] on div "https://www.facebook.com/598021440344175" at bounding box center [280, 186] width 105 height 13
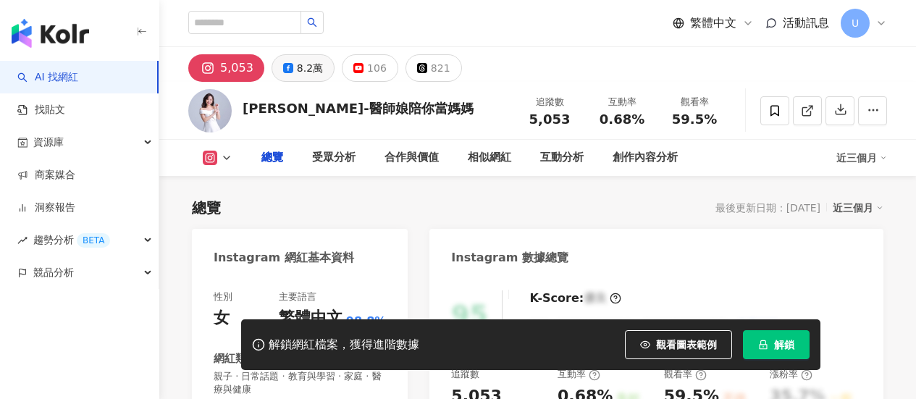
click at [308, 70] on div "8.2萬" at bounding box center [310, 68] width 26 height 20
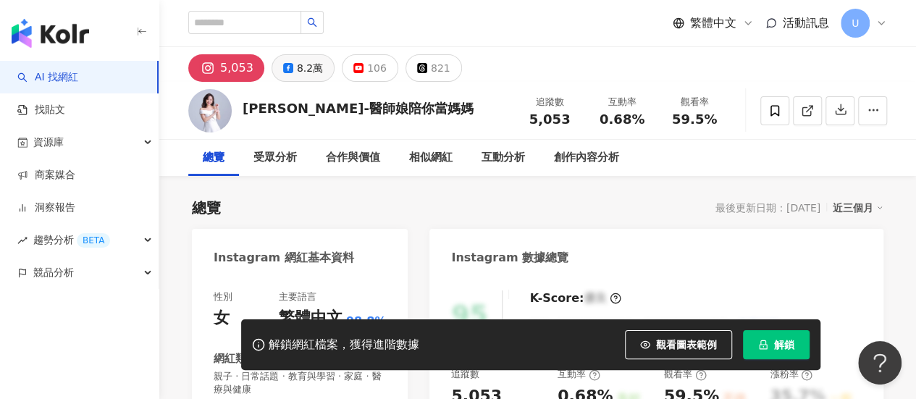
click at [303, 71] on div "8.2萬" at bounding box center [310, 68] width 26 height 20
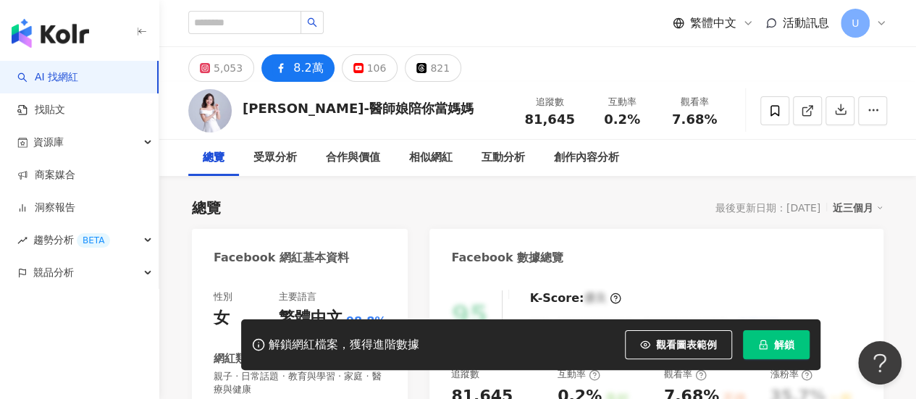
scroll to position [362, 0]
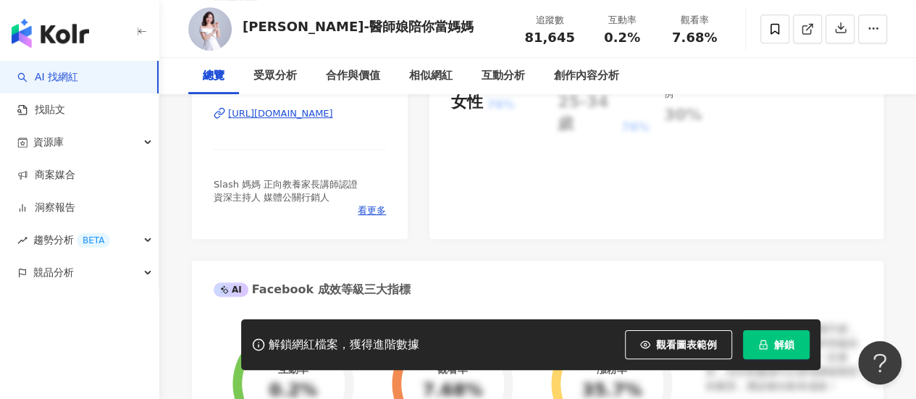
click at [333, 114] on div "https://www.facebook.com/168519849855368" at bounding box center [280, 113] width 105 height 13
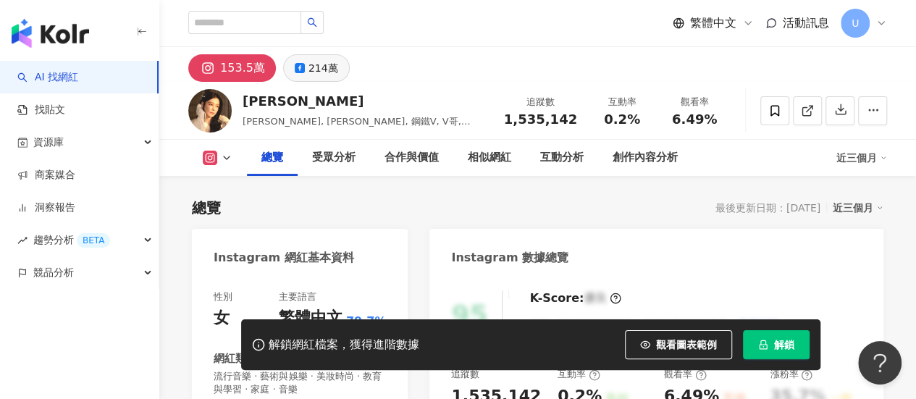
click at [316, 71] on div "214萬" at bounding box center [323, 68] width 30 height 20
click at [240, 72] on div "153.5萬" at bounding box center [242, 68] width 45 height 20
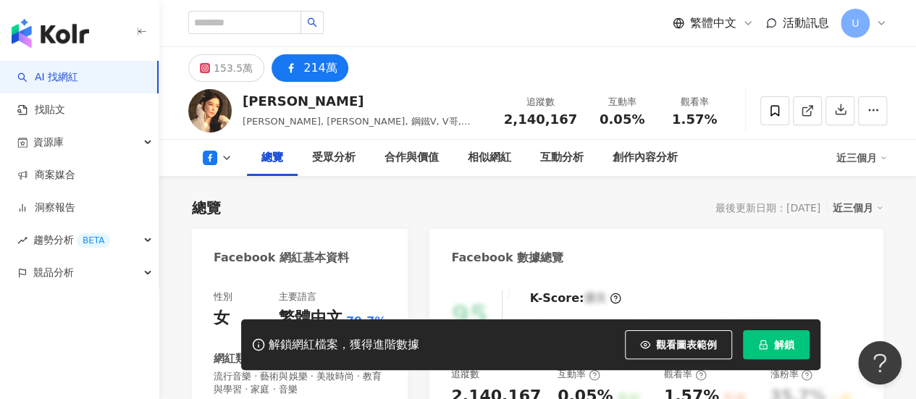
click at [253, 76] on div "153.5萬" at bounding box center [233, 68] width 39 height 20
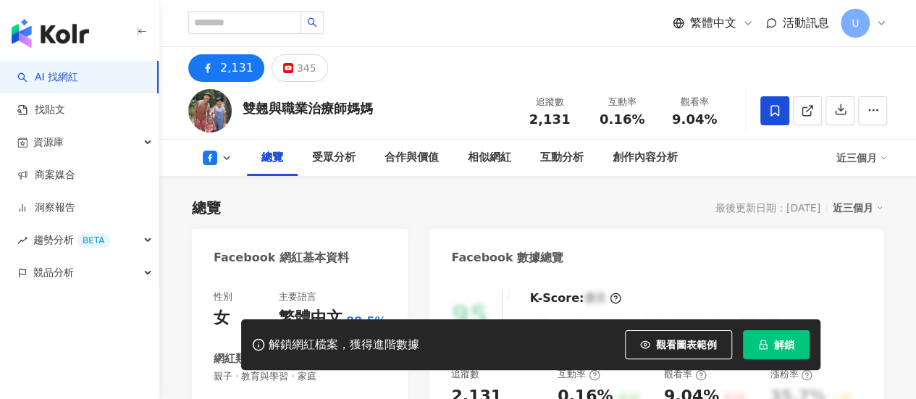
scroll to position [290, 0]
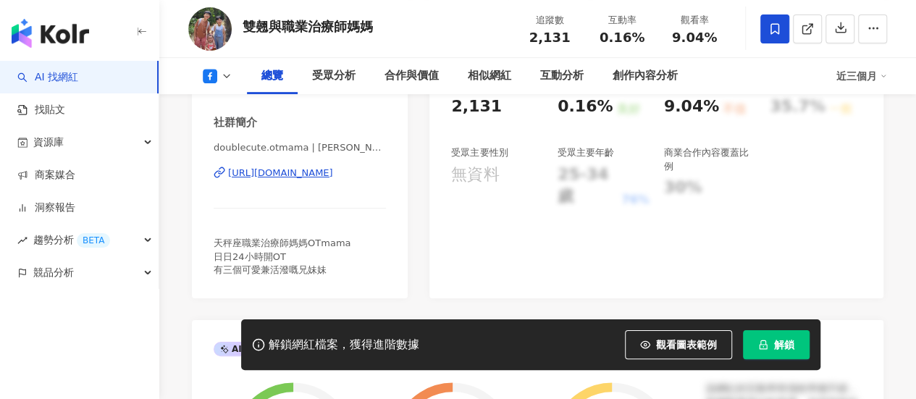
click at [333, 173] on div "[URL][DOMAIN_NAME]" at bounding box center [280, 173] width 105 height 13
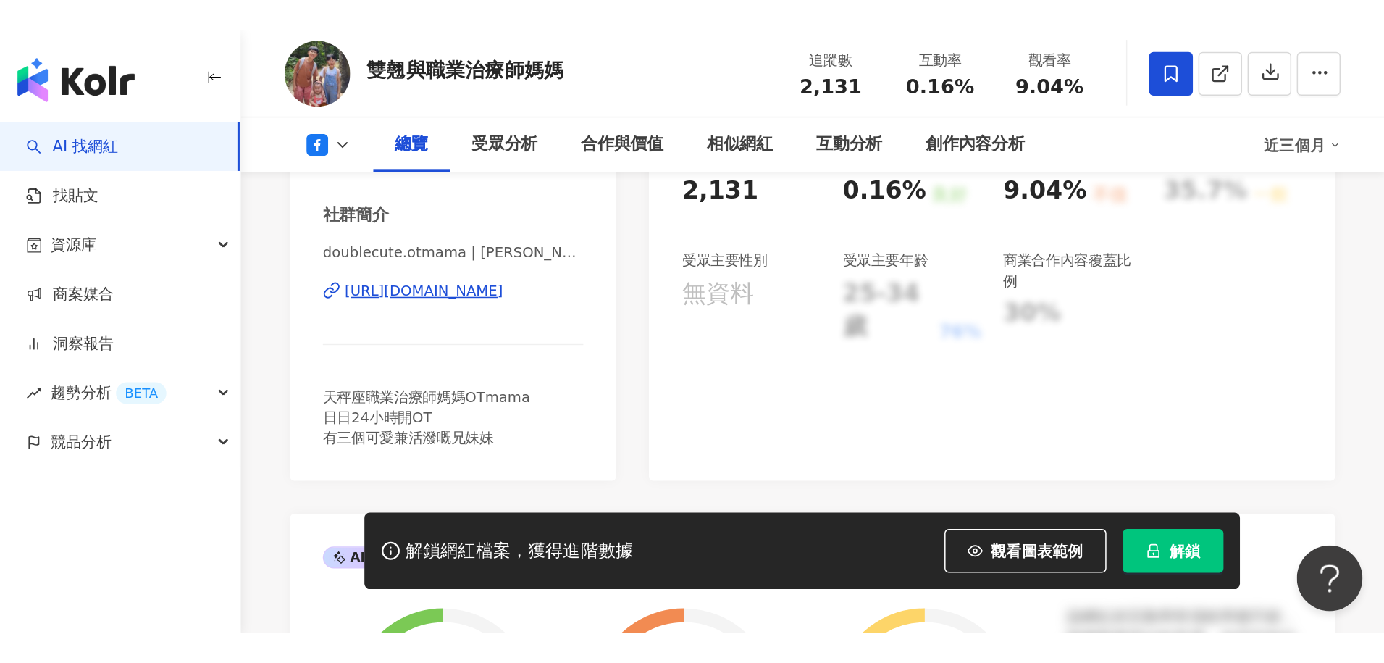
scroll to position [0, 0]
